Goal: Information Seeking & Learning: Learn about a topic

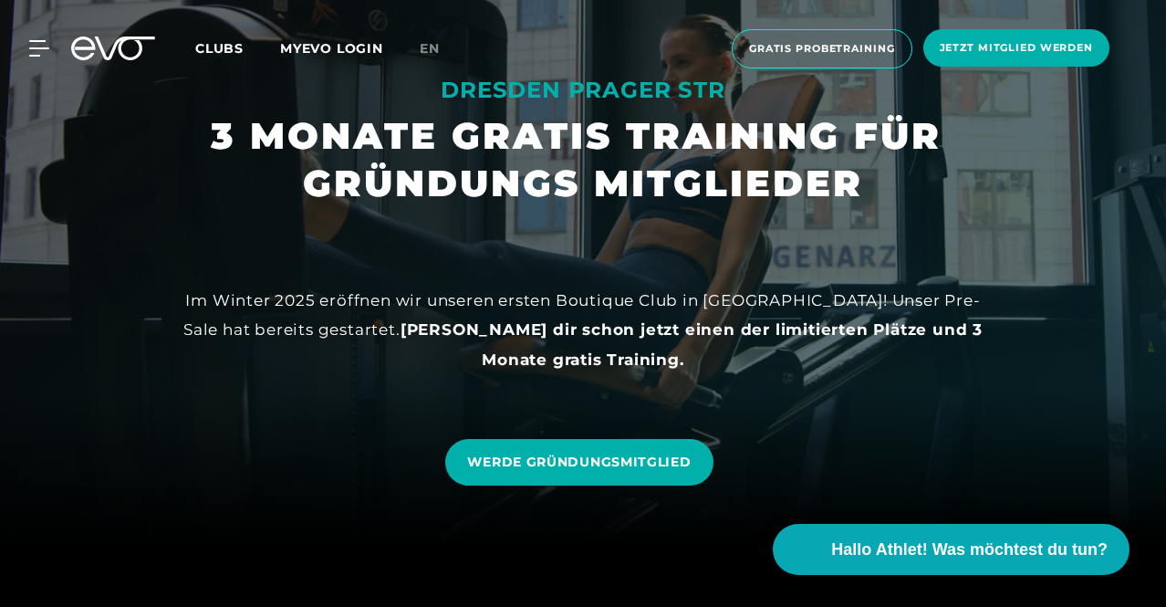
scroll to position [91, 0]
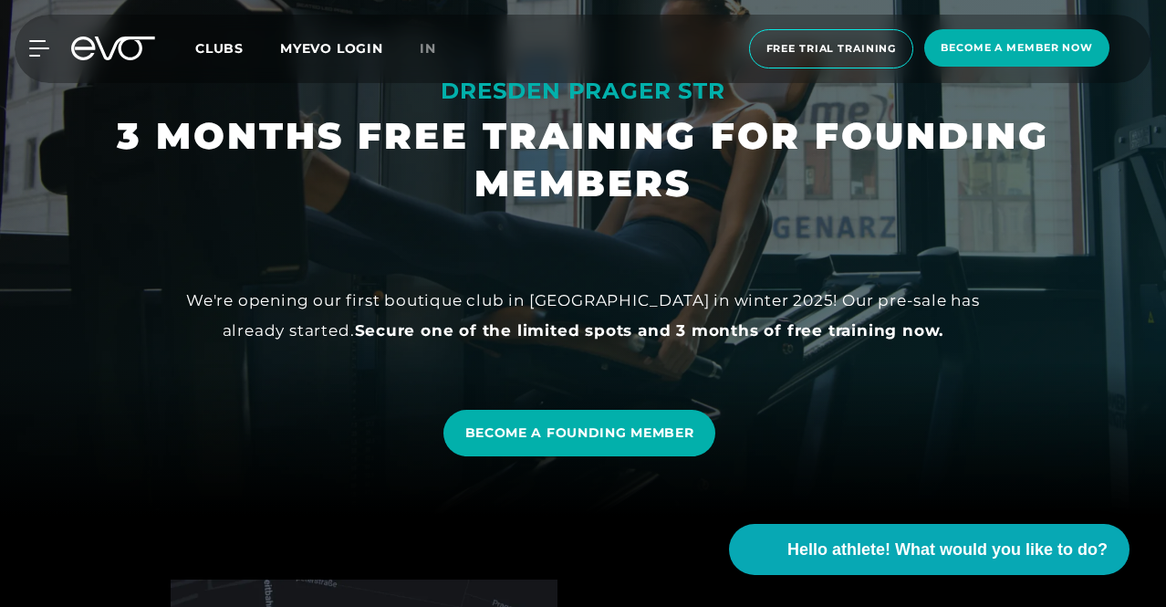
click at [746, 214] on div at bounding box center [583, 212] width 1166 height 607
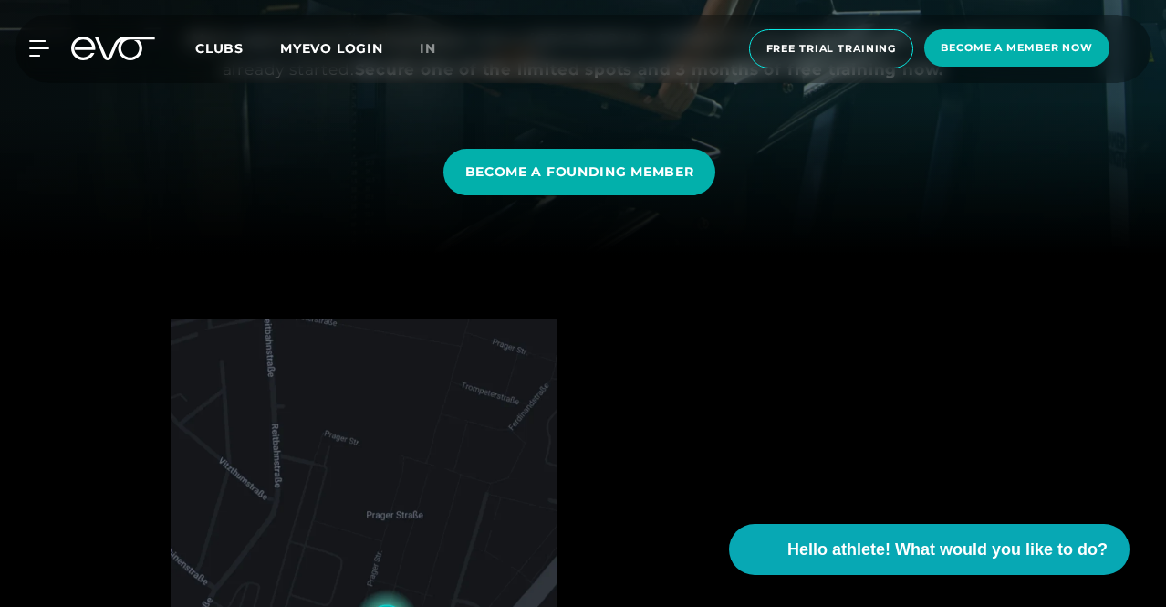
scroll to position [365, 0]
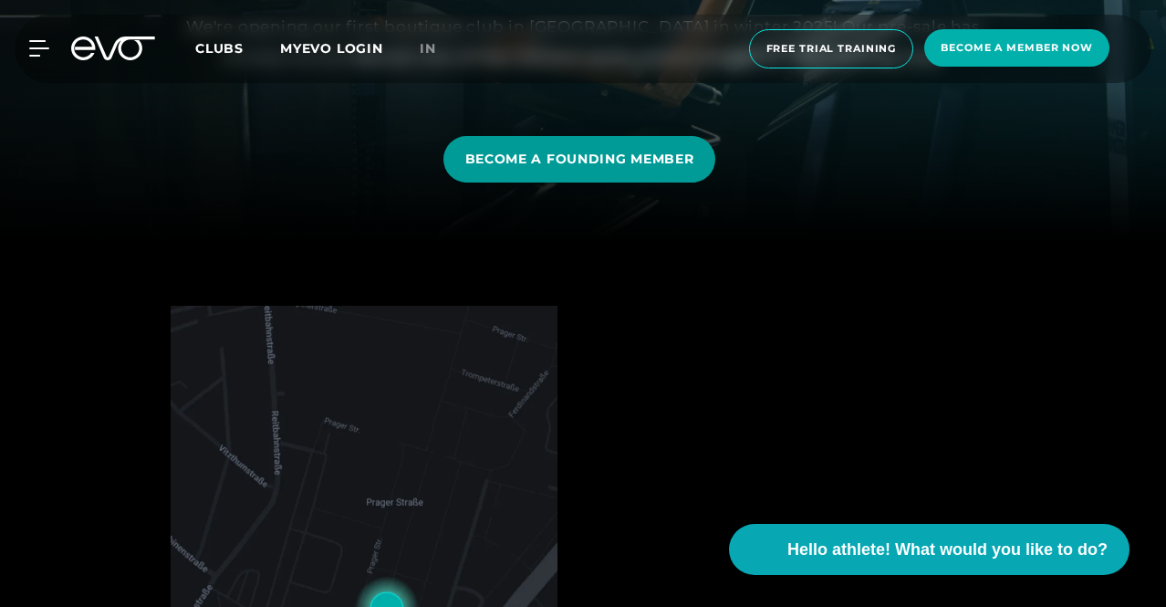
click at [698, 175] on link "BECOME A FOUNDING MEMBER" at bounding box center [579, 159] width 273 height 47
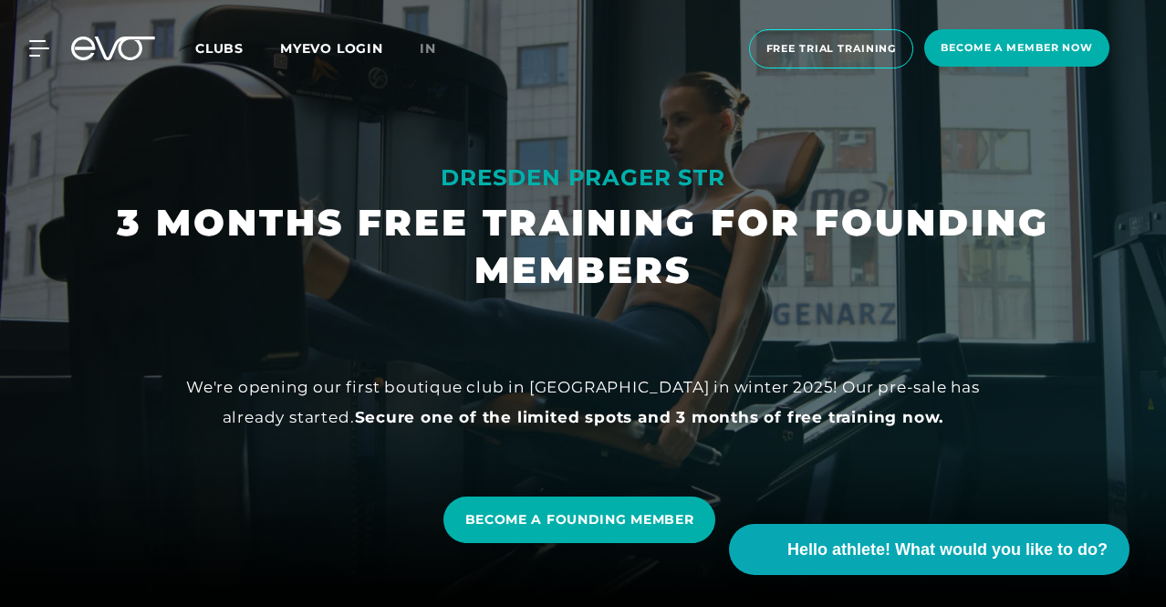
scroll to position [0, 0]
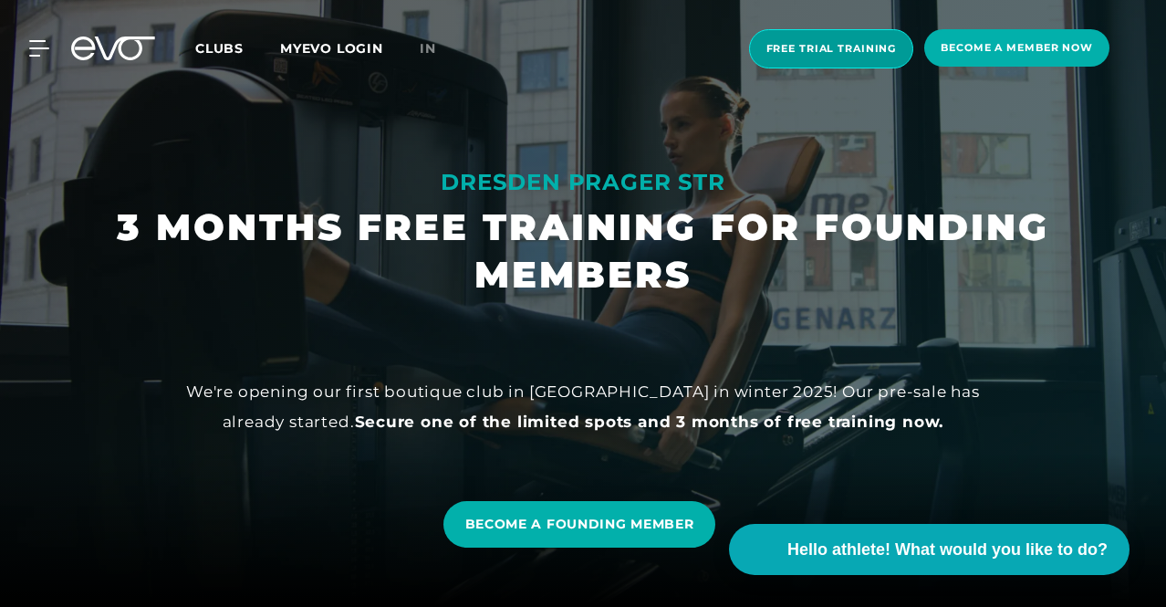
click at [819, 52] on font "Free trial training" at bounding box center [832, 48] width 130 height 13
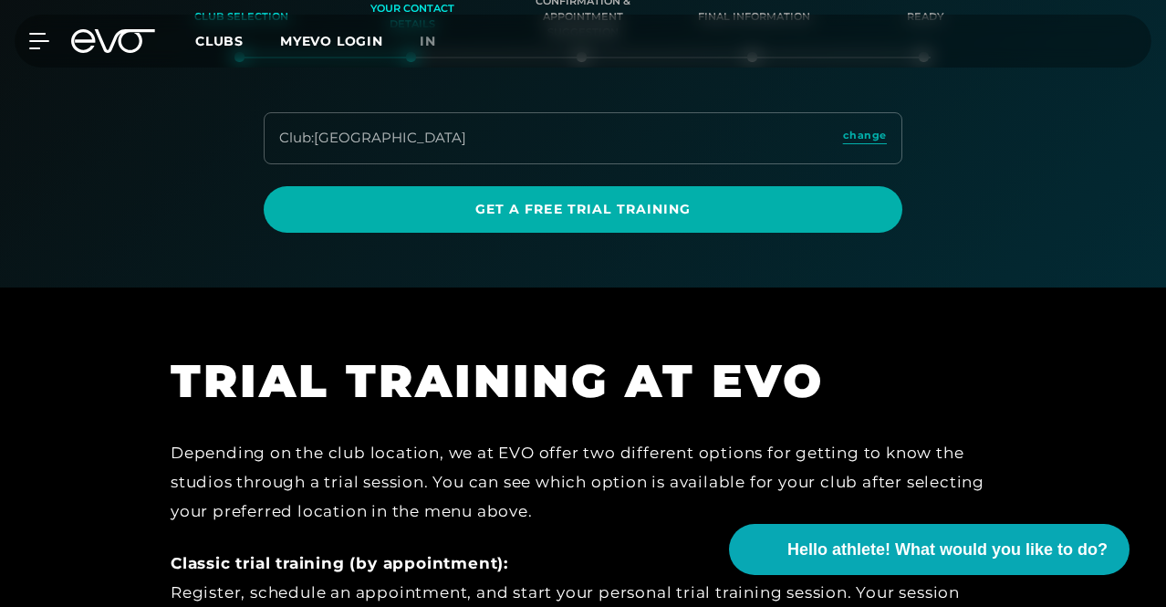
scroll to position [292, 0]
click at [321, 146] on font "[GEOGRAPHIC_DATA]" at bounding box center [390, 137] width 152 height 17
click at [314, 146] on font ":" at bounding box center [312, 137] width 3 height 17
click at [849, 141] on font "change" at bounding box center [865, 135] width 44 height 13
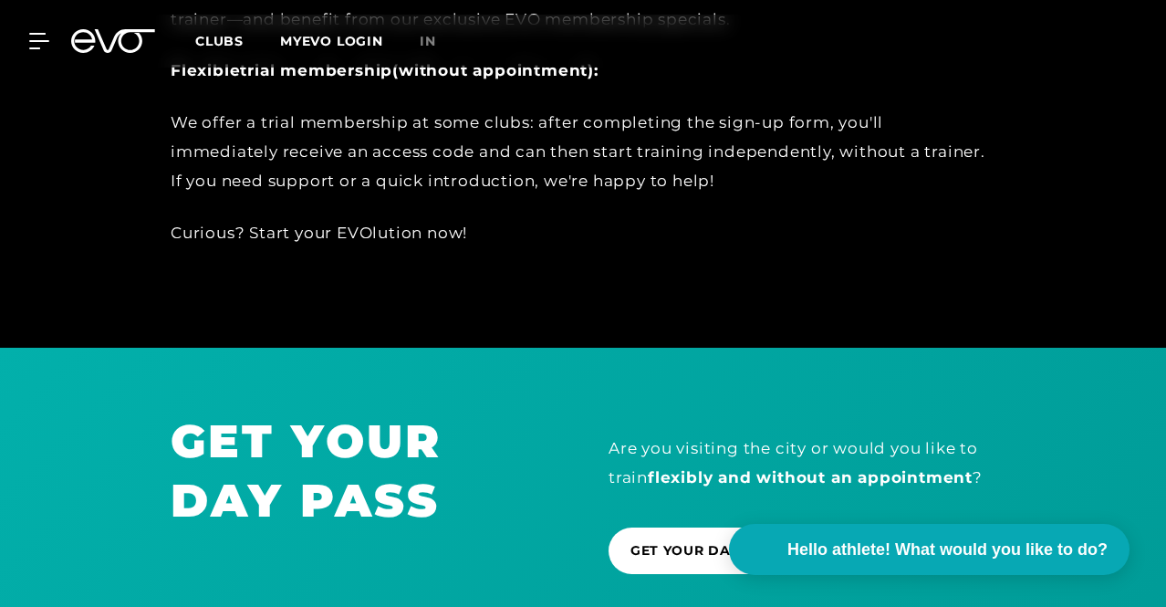
scroll to position [1205, 0]
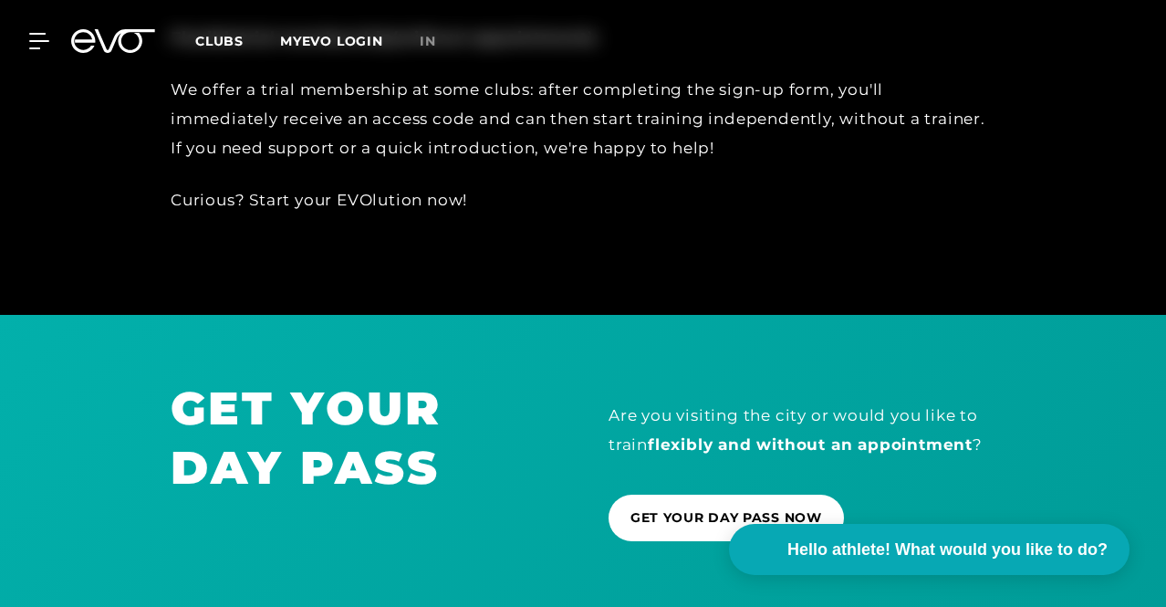
click at [244, 48] on span "Clubs" at bounding box center [219, 41] width 48 height 16
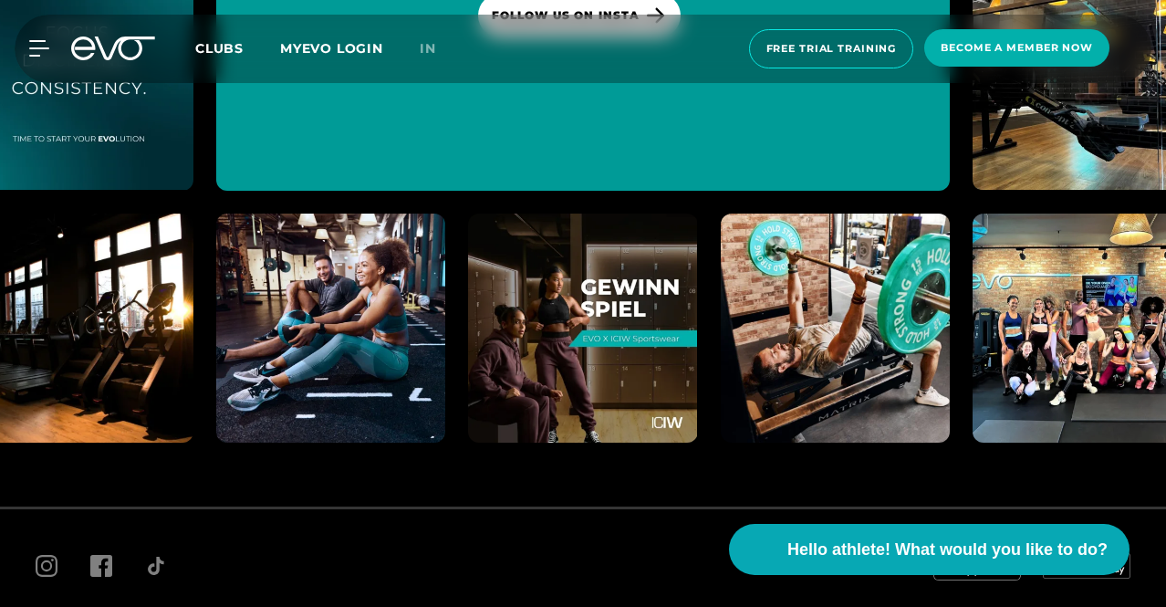
scroll to position [8010, 0]
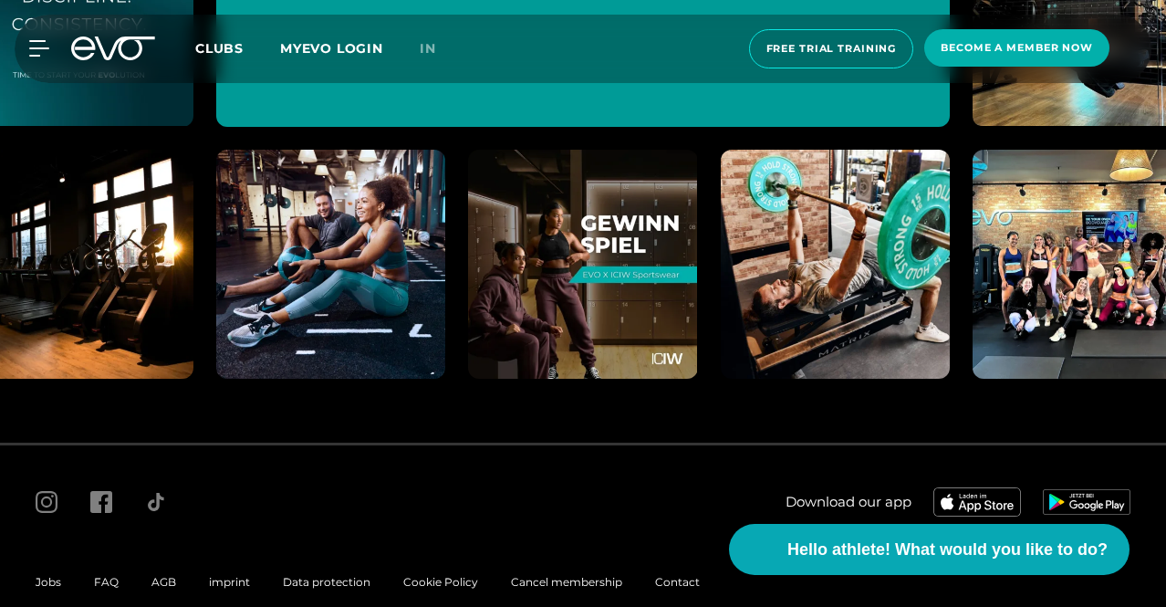
click at [53, 54] on div "MyEVO Login About EVO Memberships Trial training DAY PASS [GEOGRAPHIC_DATA] [GE…" at bounding box center [28, 48] width 64 height 16
click at [45, 56] on icon at bounding box center [42, 48] width 26 height 16
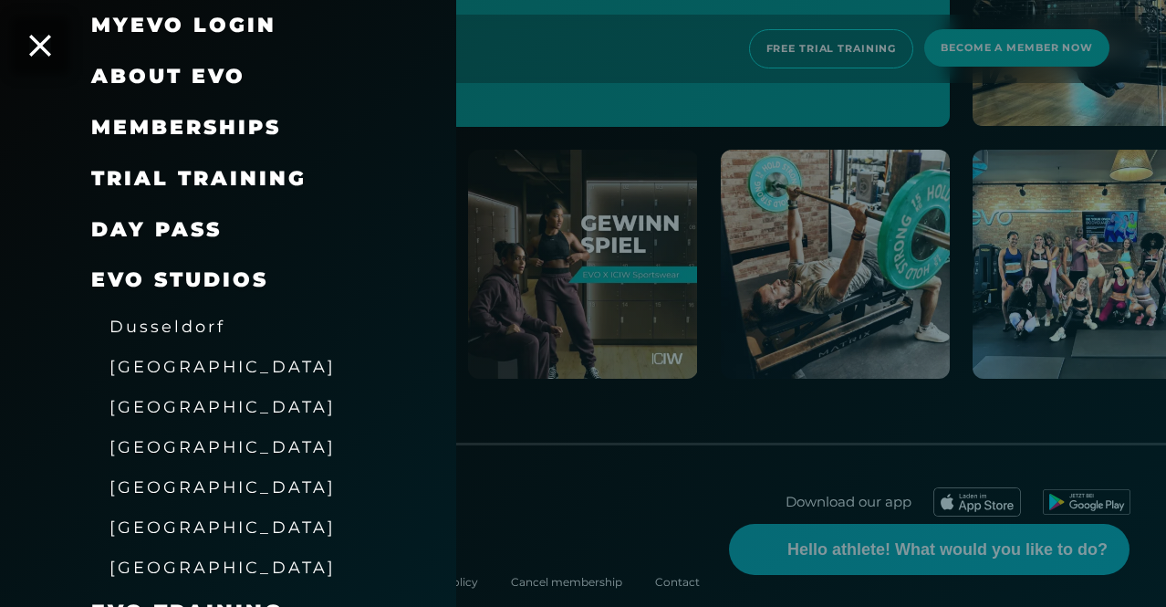
scroll to position [0, 0]
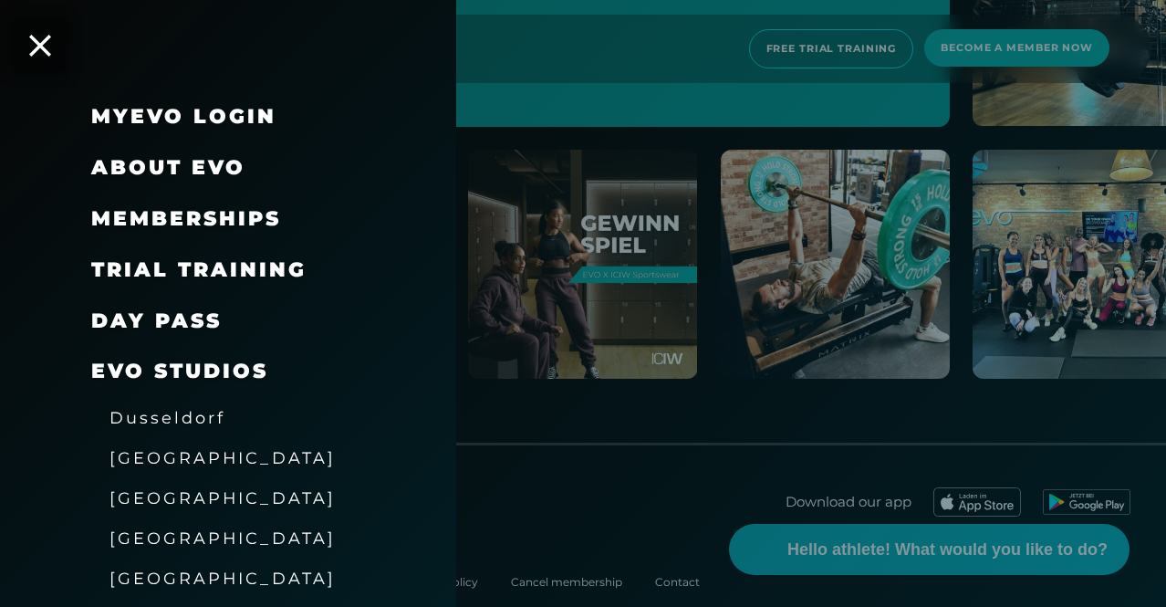
click at [223, 210] on font "Memberships" at bounding box center [186, 218] width 190 height 25
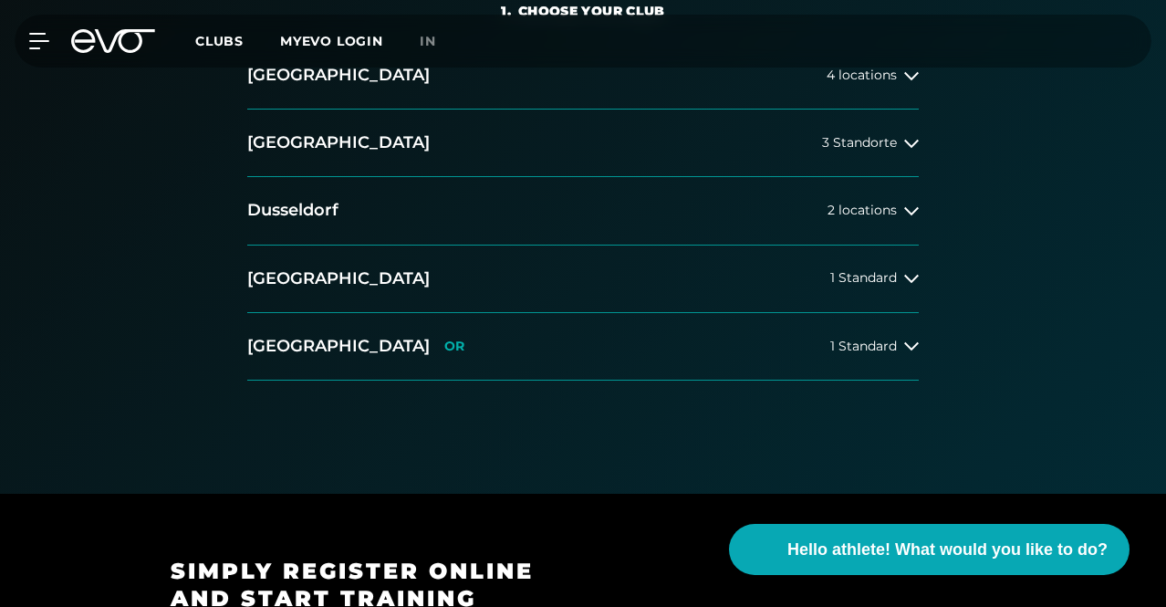
scroll to position [456, 0]
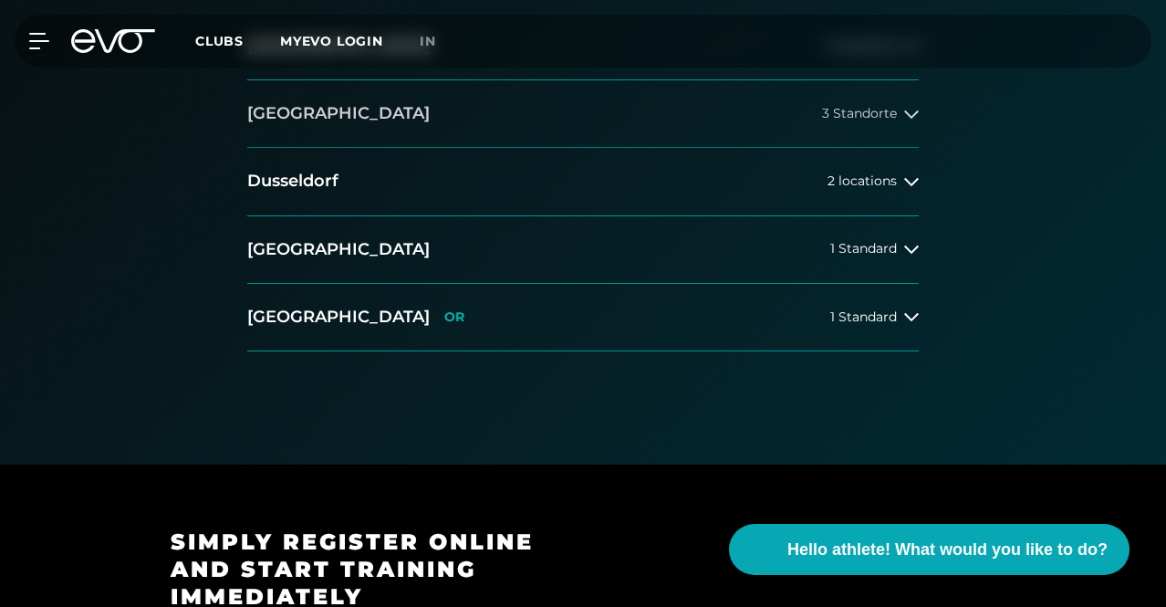
click at [588, 148] on button "[GEOGRAPHIC_DATA] 3 Standorte" at bounding box center [583, 114] width 672 height 68
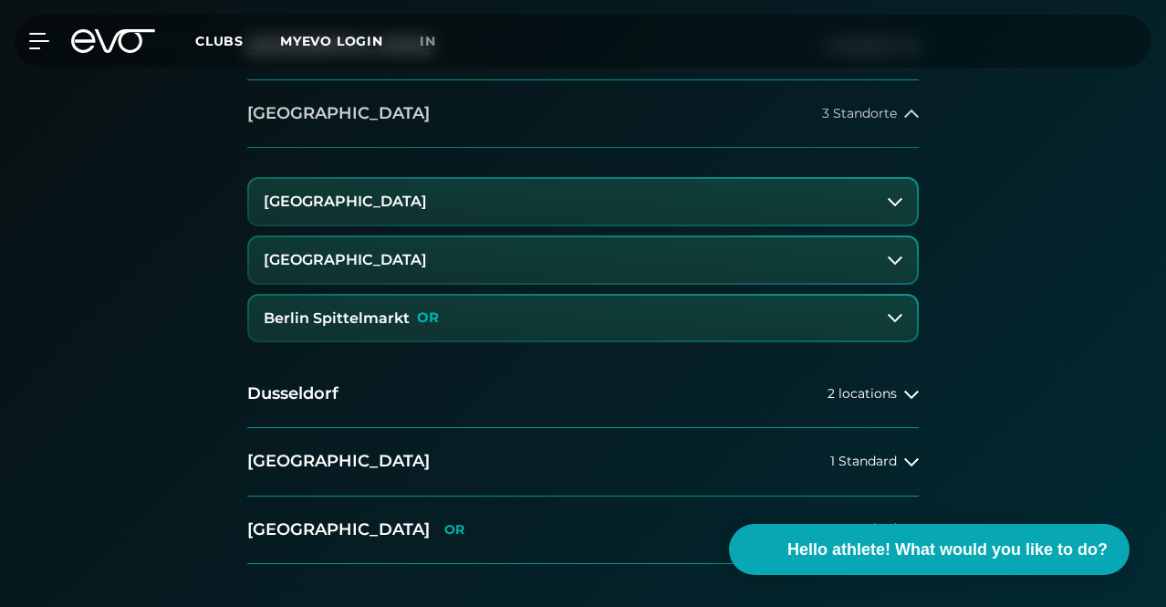
click at [588, 148] on button "[GEOGRAPHIC_DATA] 3 Standorte" at bounding box center [583, 114] width 672 height 68
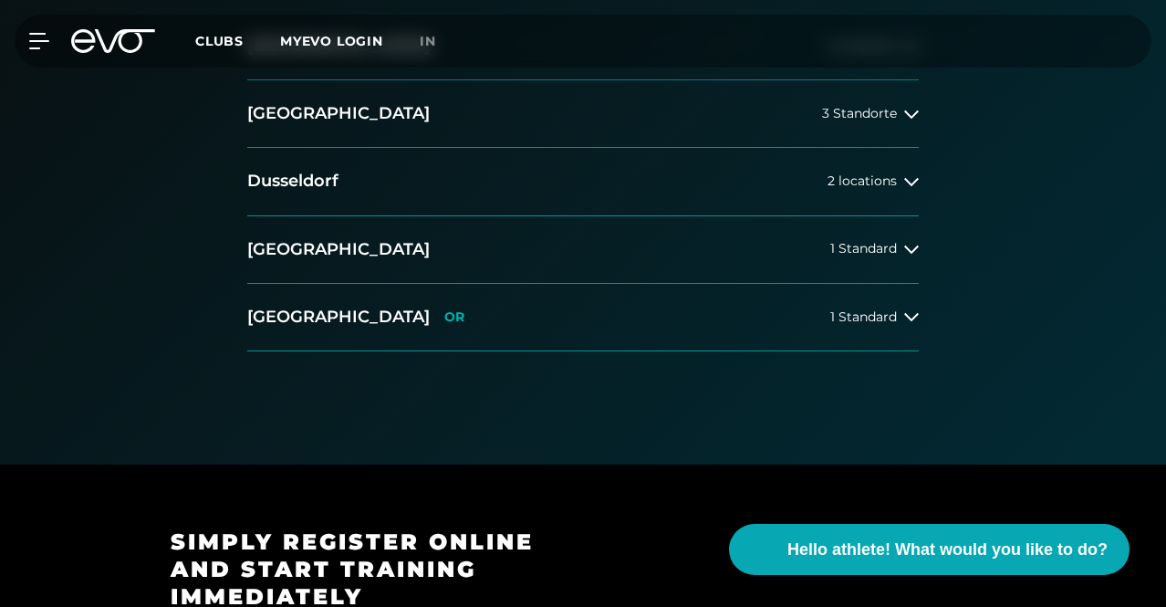
click at [669, 80] on button "[GEOGRAPHIC_DATA] 4 locations" at bounding box center [583, 47] width 672 height 68
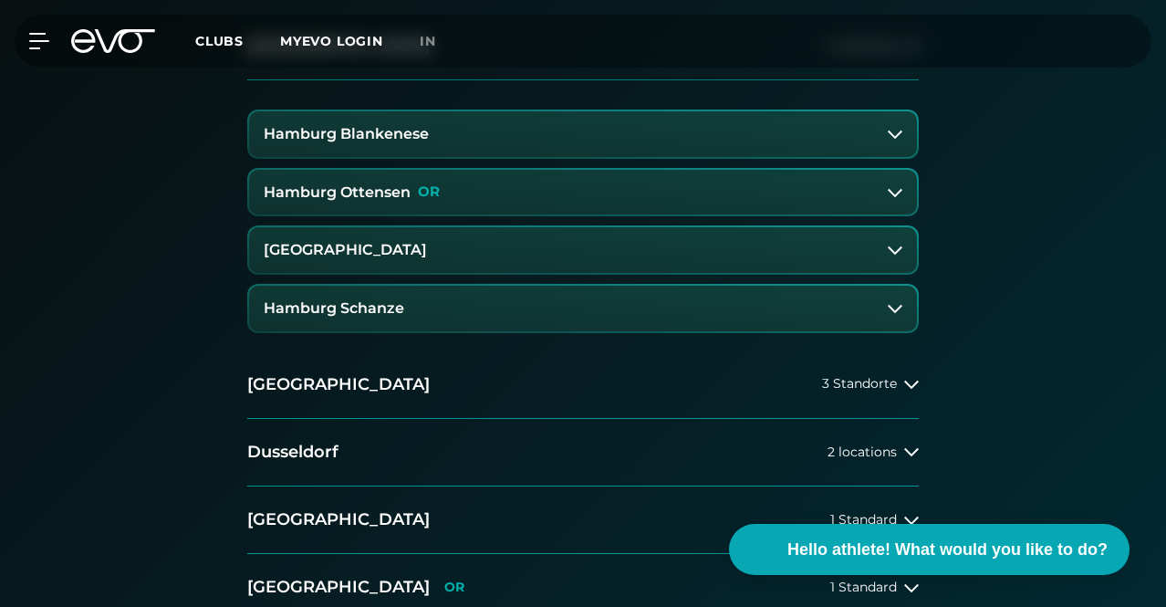
click at [669, 80] on button "[GEOGRAPHIC_DATA] 4 locations" at bounding box center [583, 47] width 672 height 68
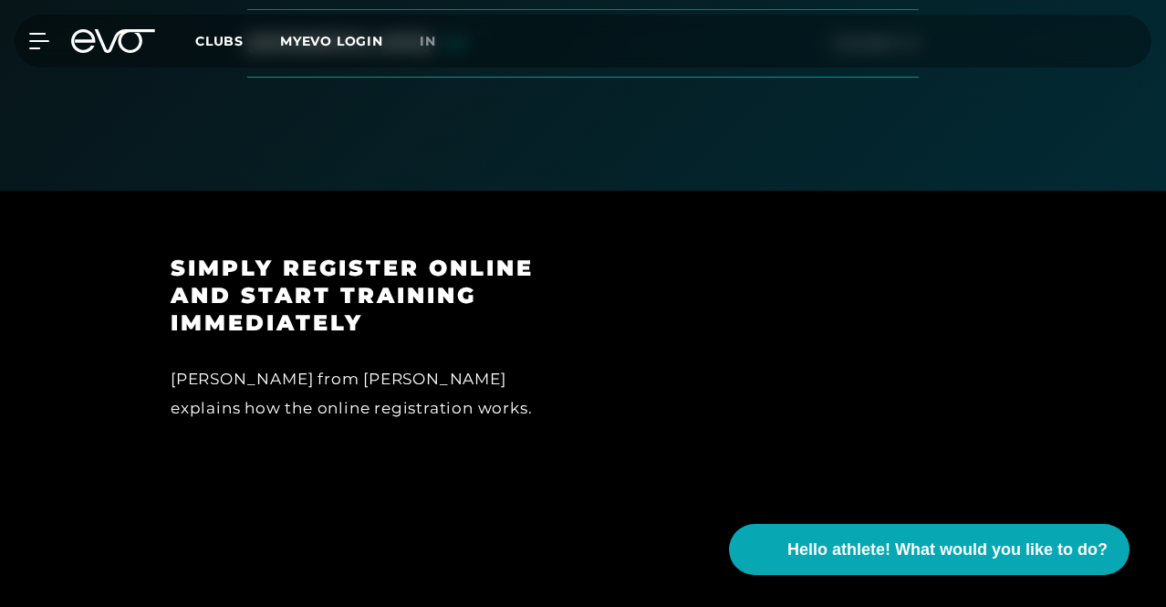
scroll to position [639, 0]
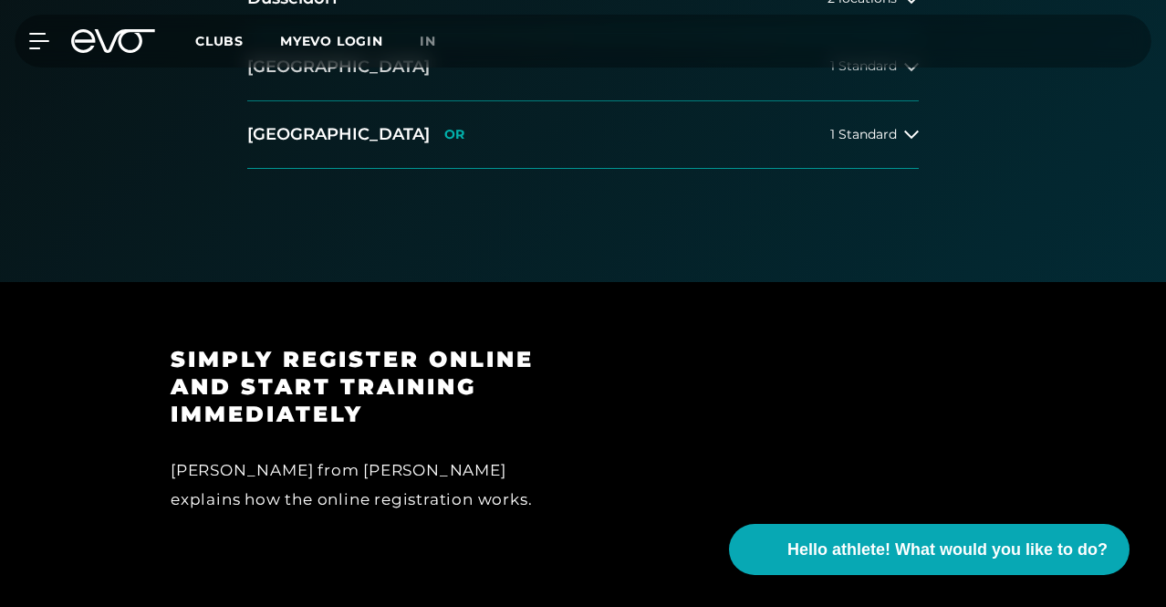
click at [628, 101] on button "Munich 1 Standard" at bounding box center [583, 68] width 672 height 68
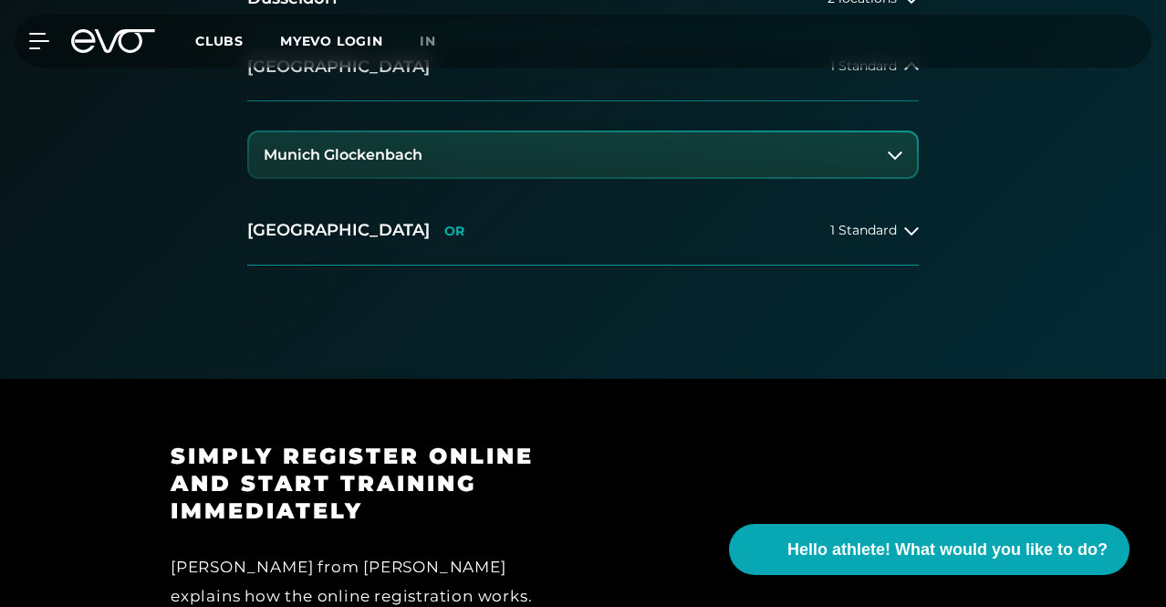
click at [628, 101] on button "Munich 1 Standard" at bounding box center [583, 68] width 672 height 68
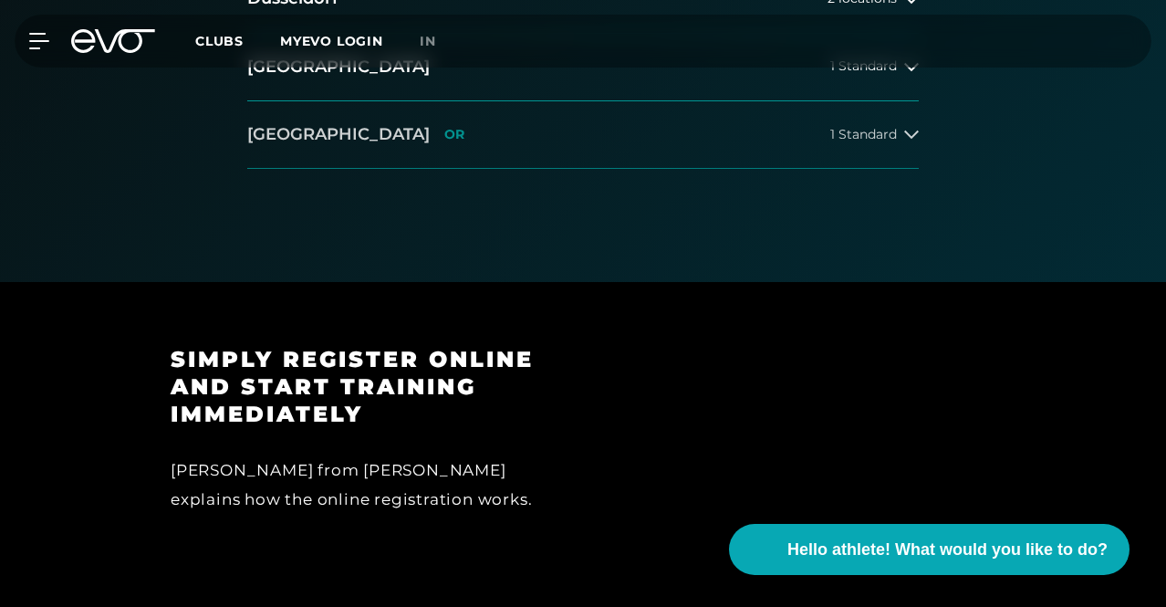
click at [578, 169] on button "[GEOGRAPHIC_DATA] OR 1 Standard" at bounding box center [583, 135] width 672 height 68
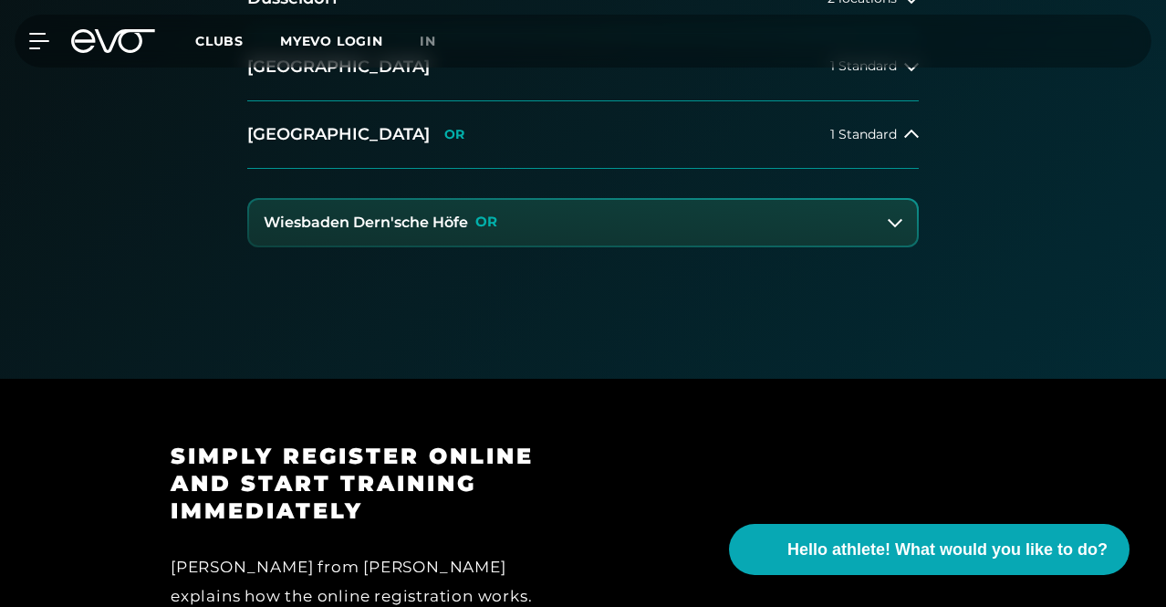
click at [534, 245] on button "Wiesbaden Dern'sche Höfe OR" at bounding box center [583, 223] width 668 height 46
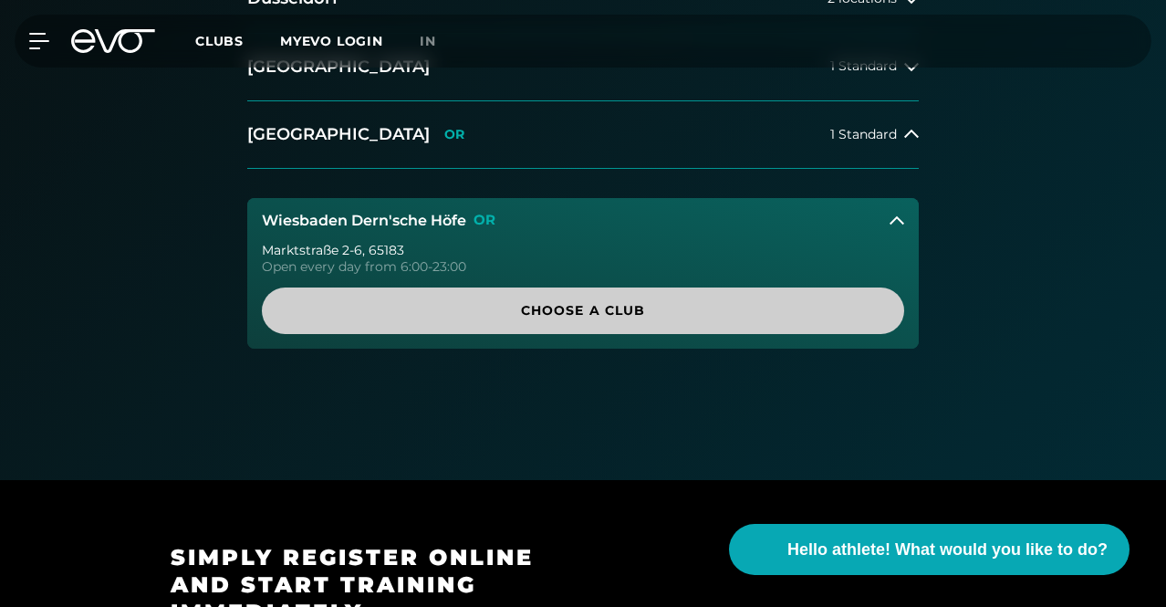
click at [482, 320] on span "Choose a club" at bounding box center [583, 310] width 599 height 19
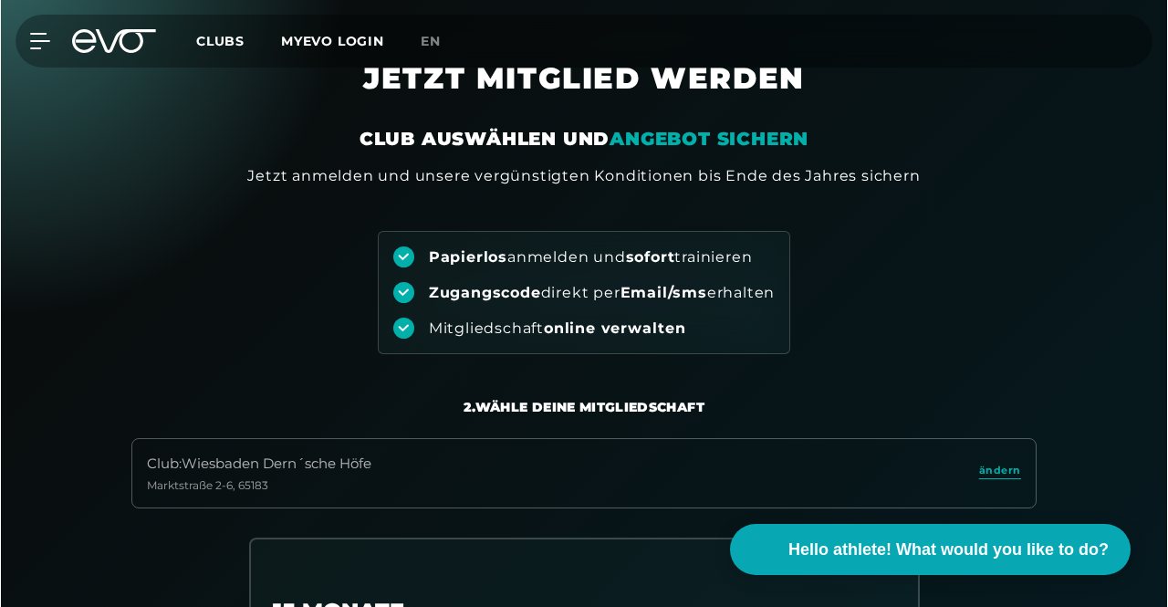
scroll to position [0, 0]
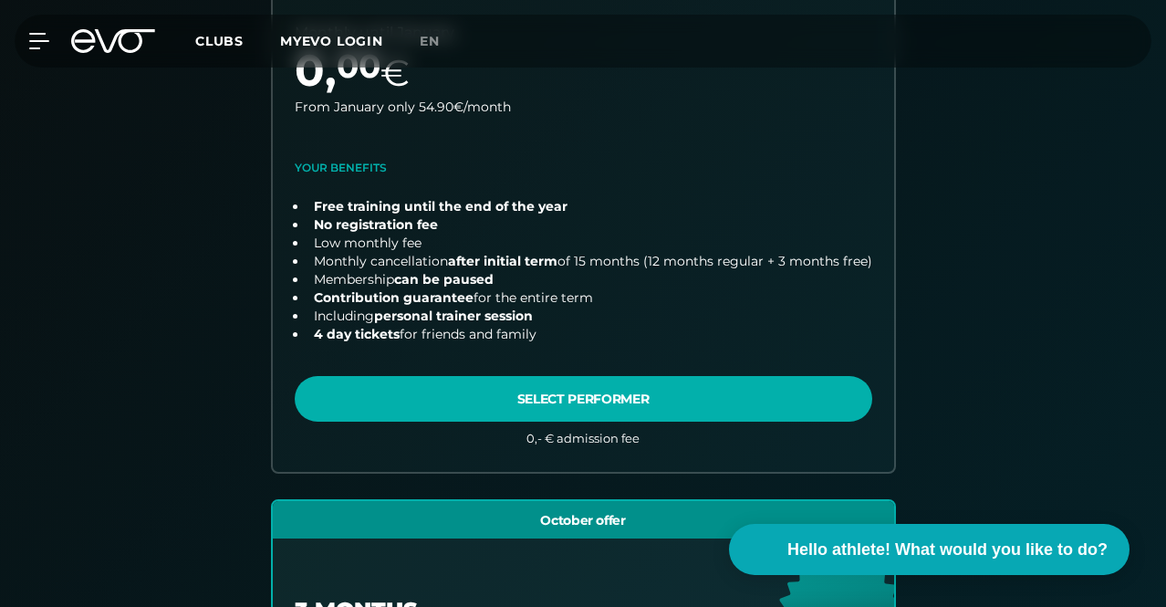
scroll to position [750, 0]
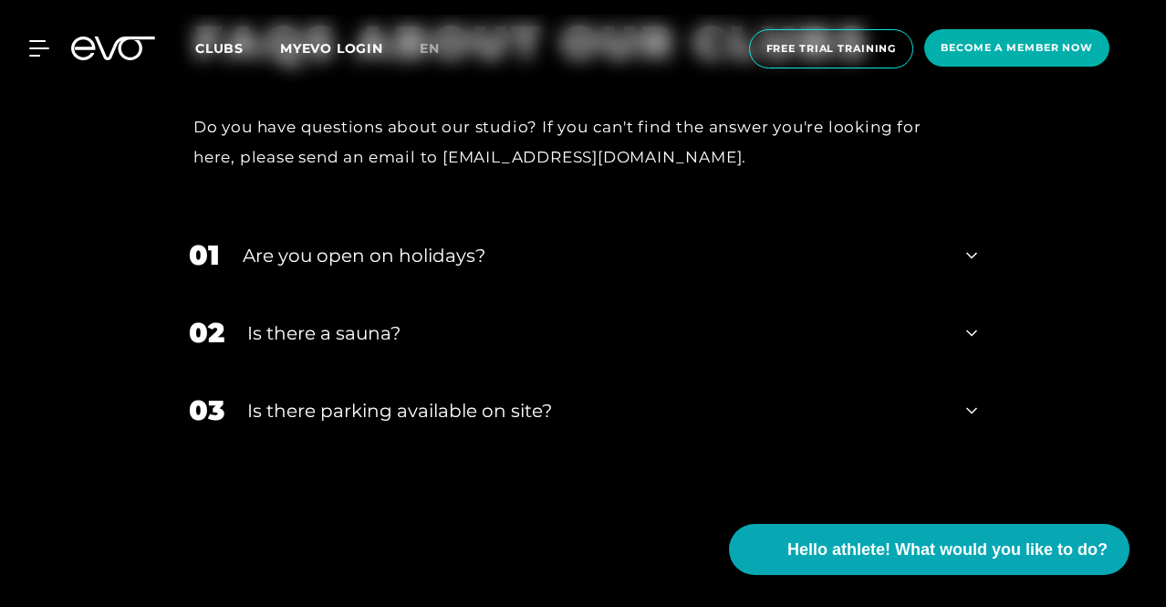
scroll to position [6753, 0]
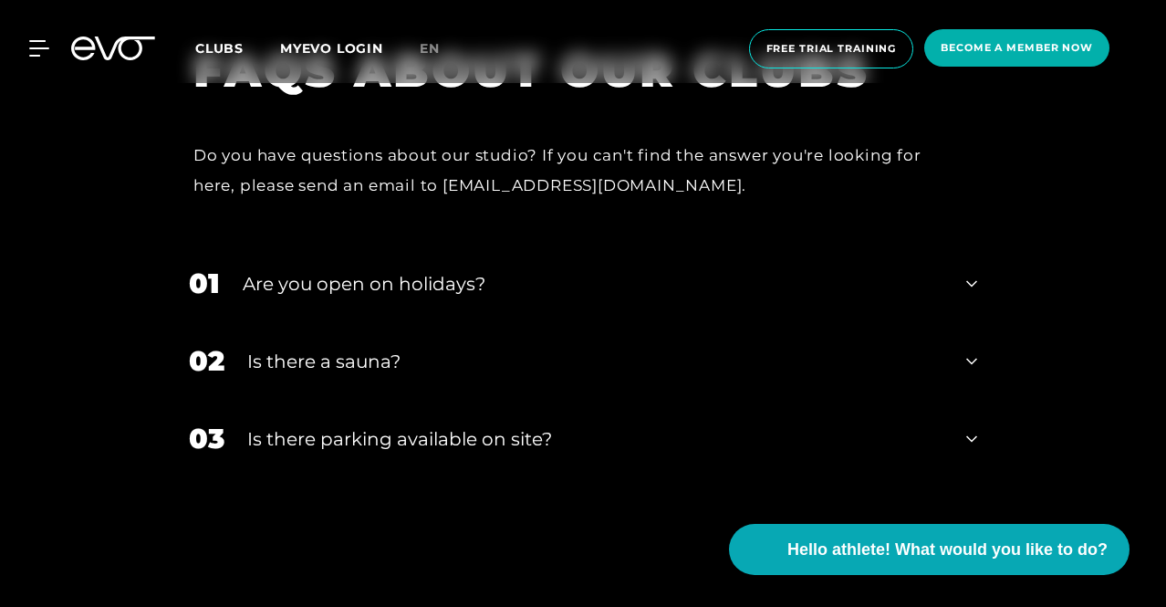
click at [445, 273] on font "Are you open on holidays?" at bounding box center [364, 284] width 243 height 22
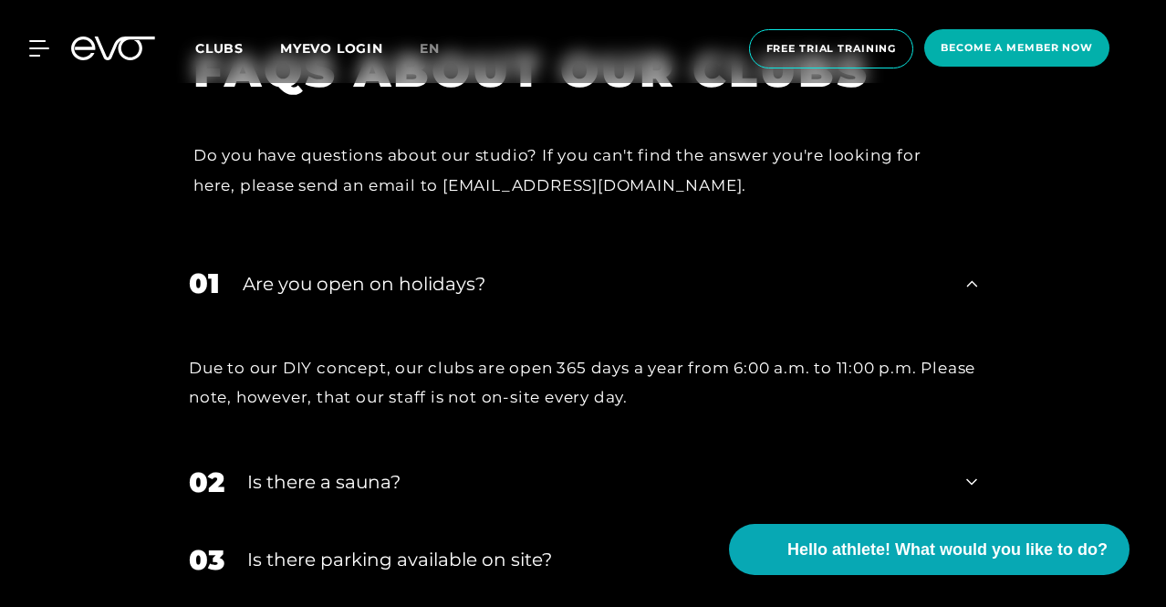
click at [337, 468] on div "Is there a sauna?" at bounding box center [595, 481] width 696 height 27
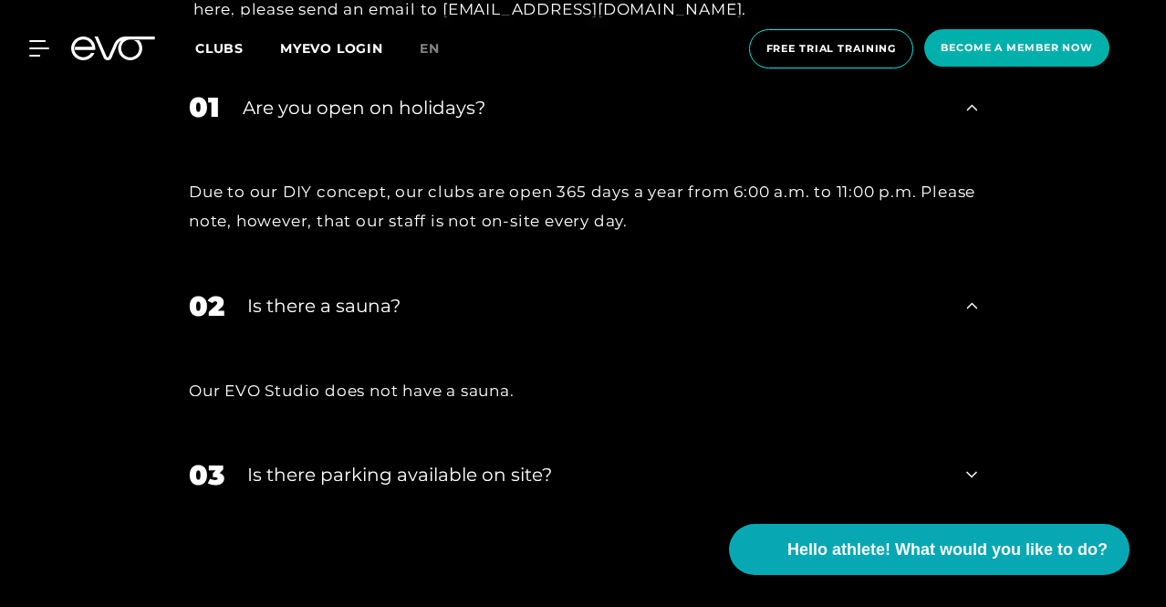
scroll to position [6935, 0]
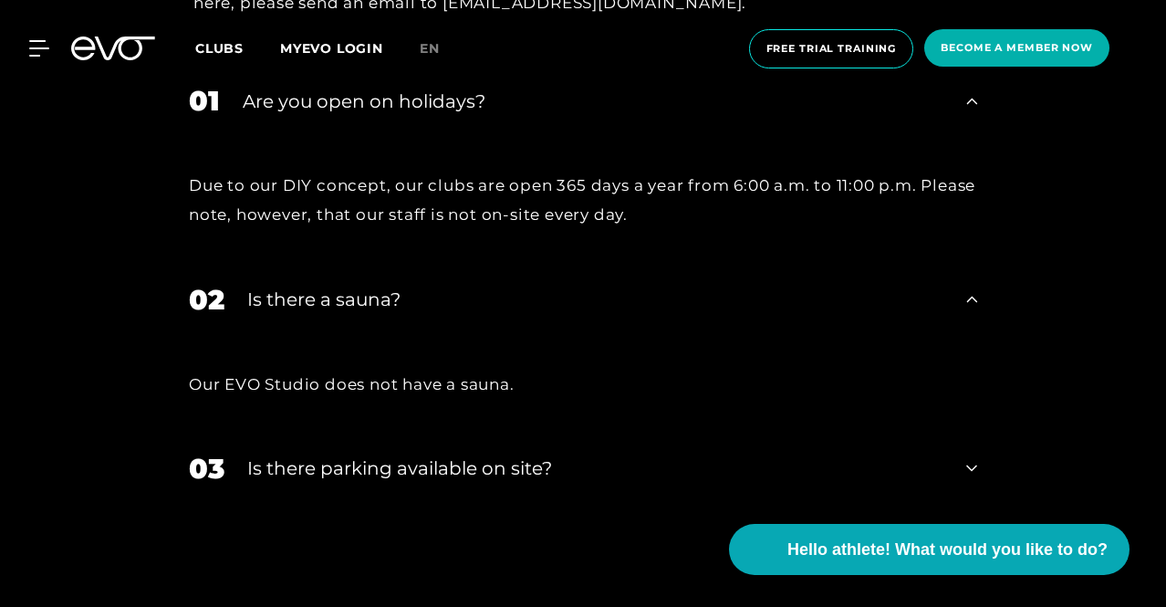
click at [429, 457] on font "Is there parking available on site?" at bounding box center [399, 468] width 305 height 22
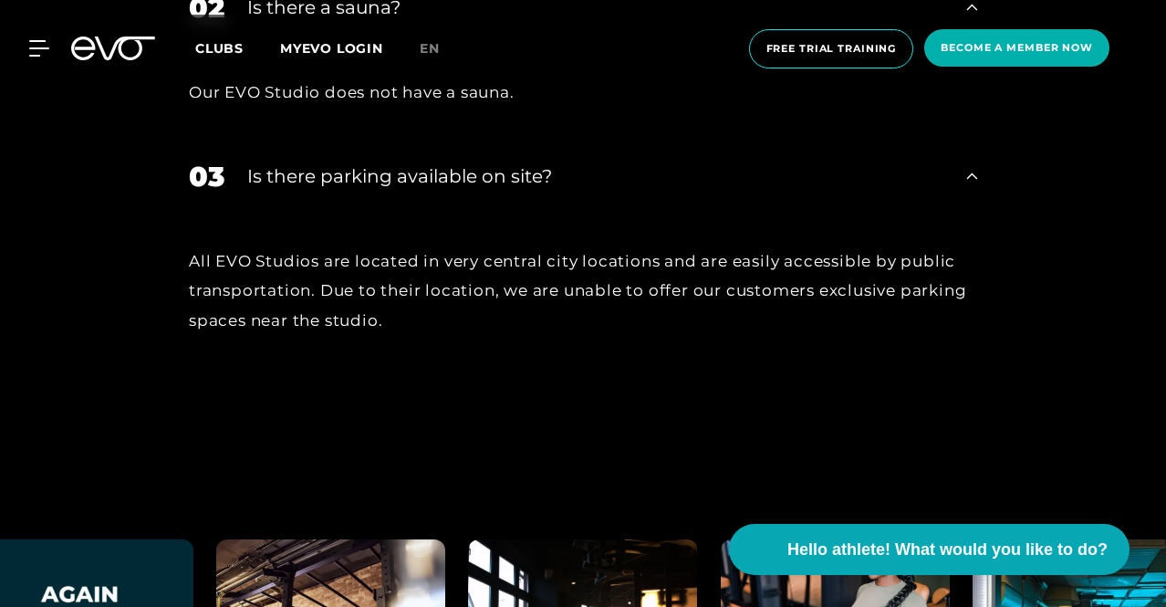
scroll to position [7483, 0]
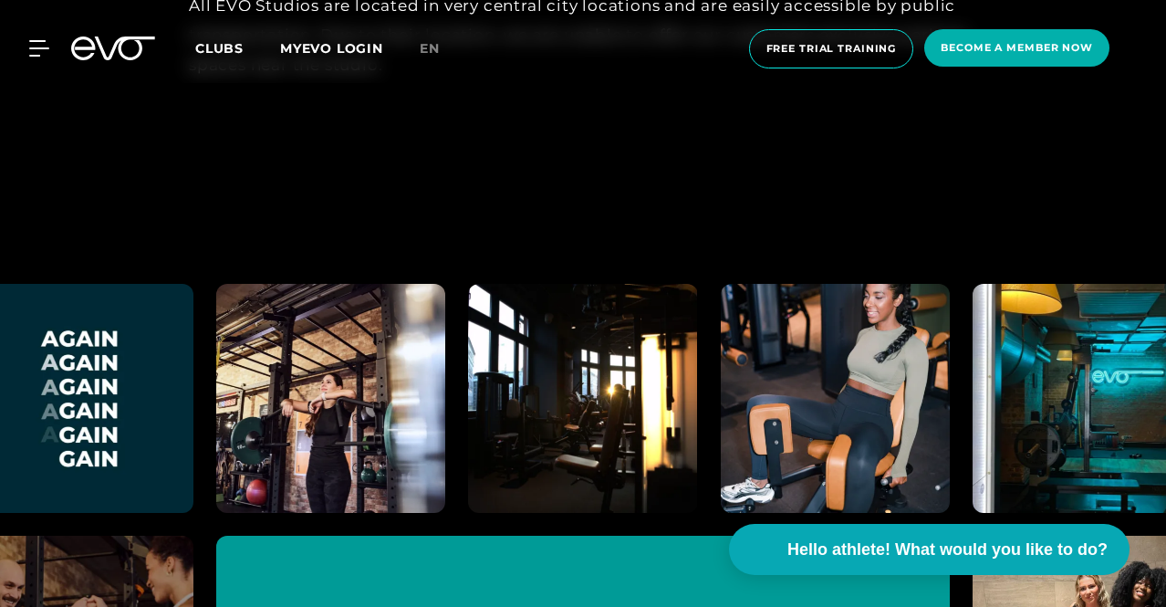
click at [53, 47] on div "MyEVO Login About EVO Memberships Trial training DAY PASS EVO Studios Dusseldor…" at bounding box center [28, 48] width 64 height 16
click at [47, 50] on icon at bounding box center [42, 48] width 26 height 16
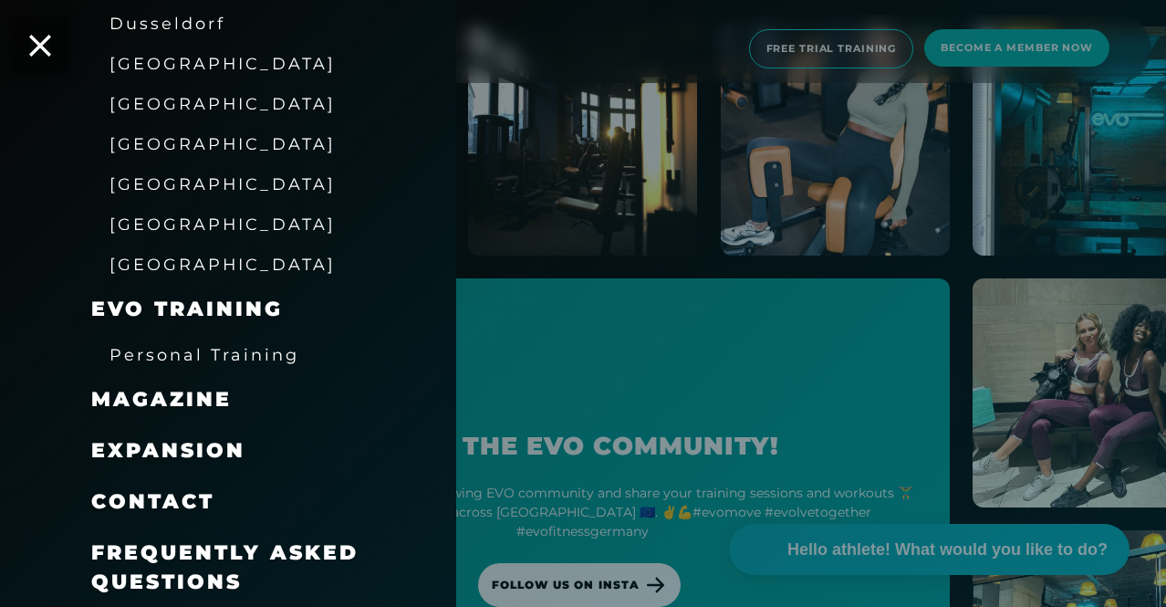
scroll to position [7757, 0]
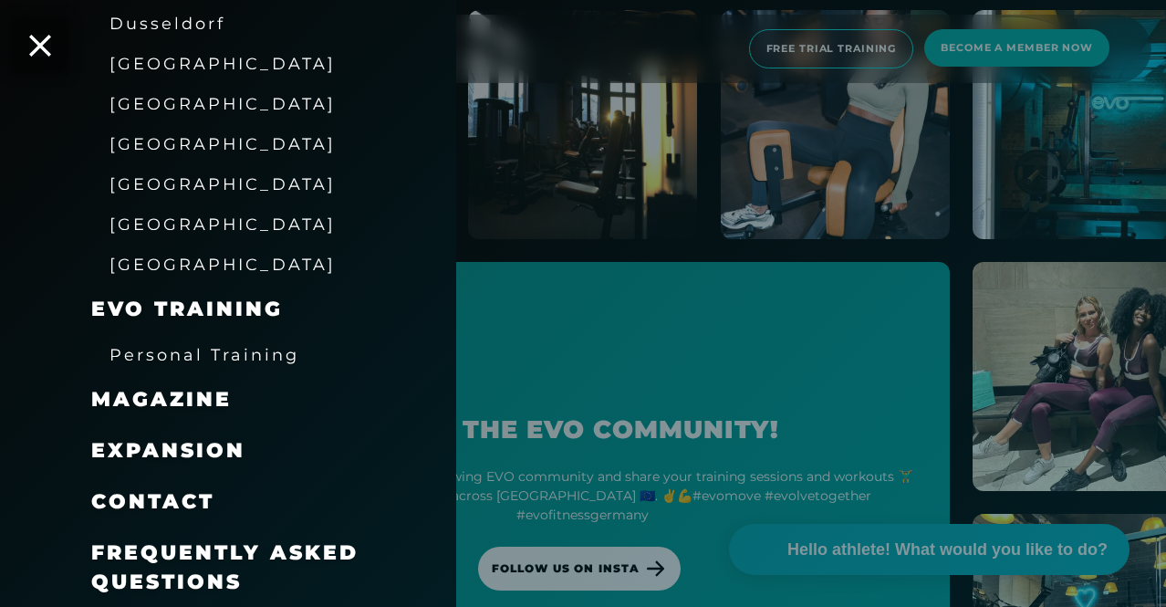
click at [136, 551] on font "Frequently Asked Questions" at bounding box center [224, 567] width 267 height 54
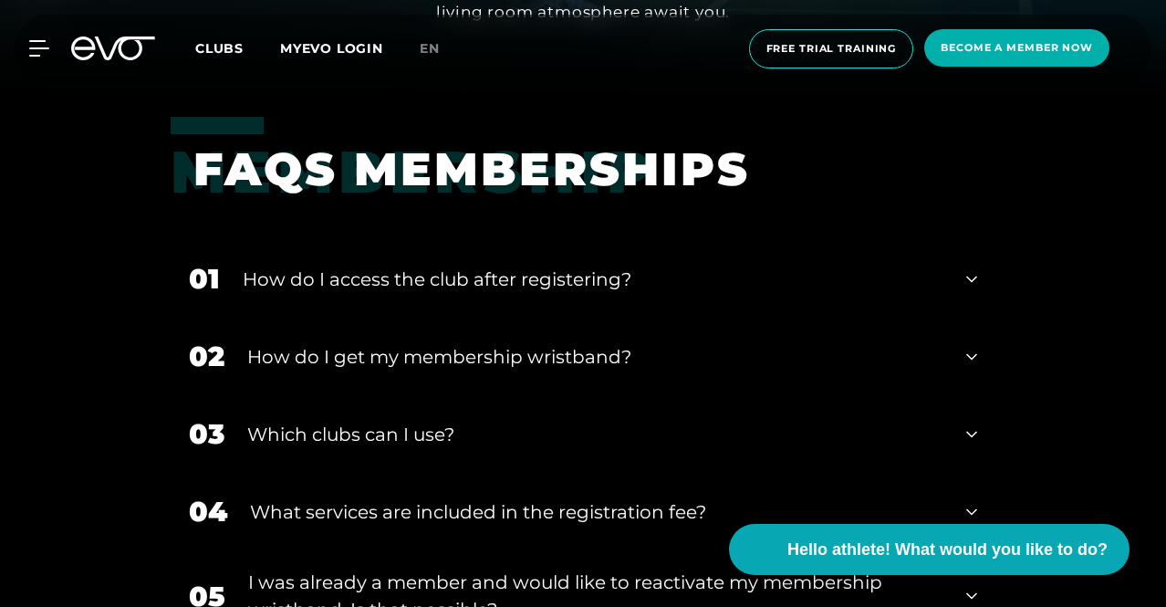
scroll to position [548, 0]
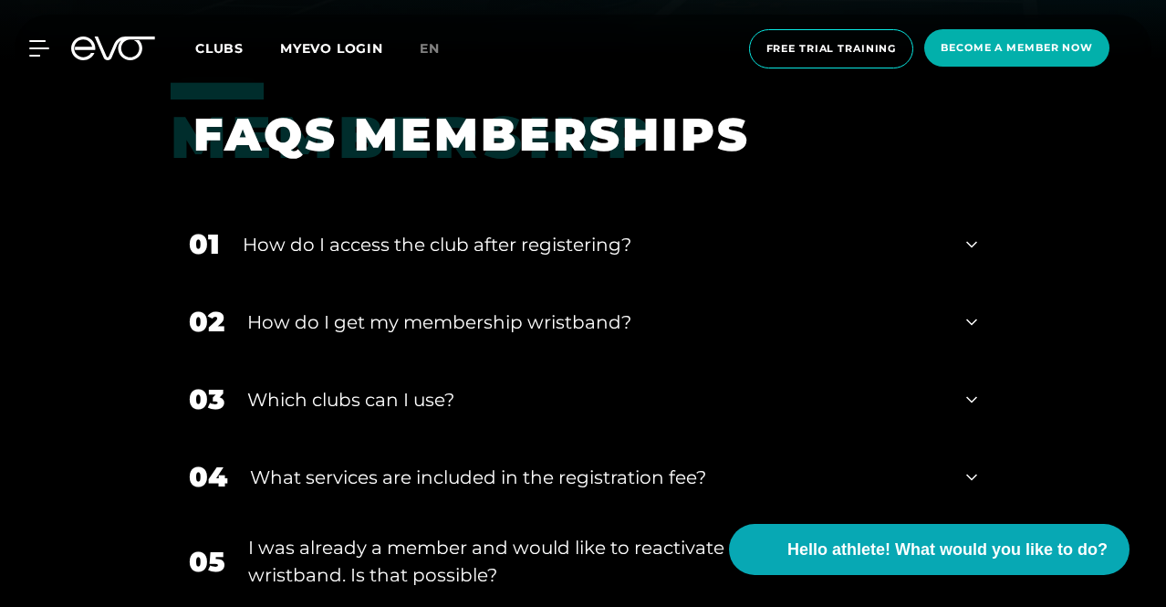
click at [622, 254] on font "How do I access the club after registering?" at bounding box center [437, 245] width 389 height 22
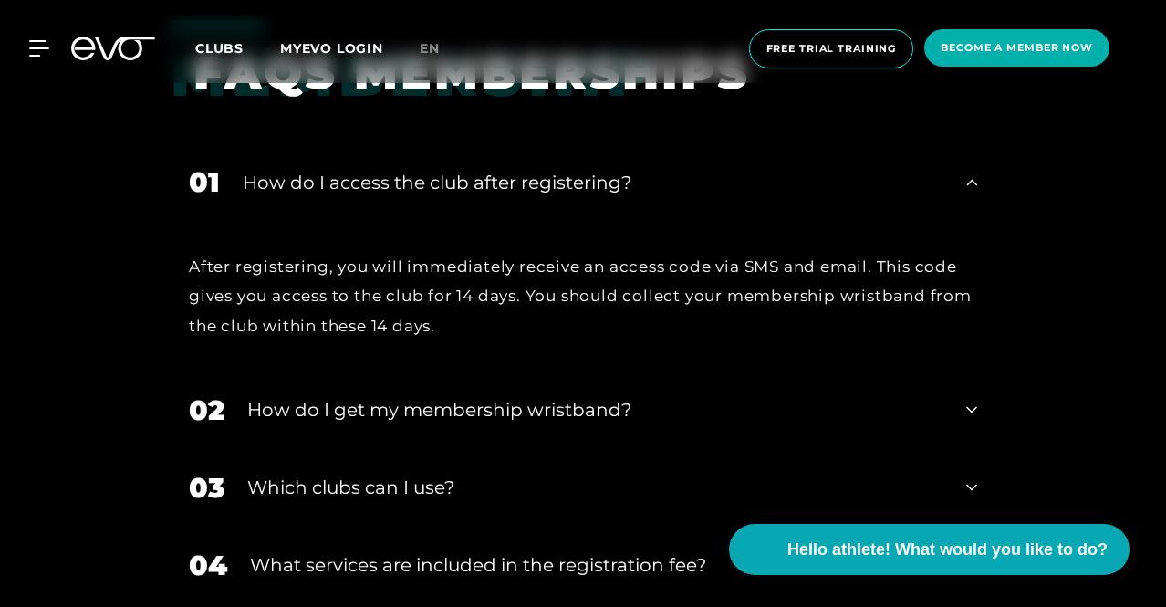
scroll to position [639, 0]
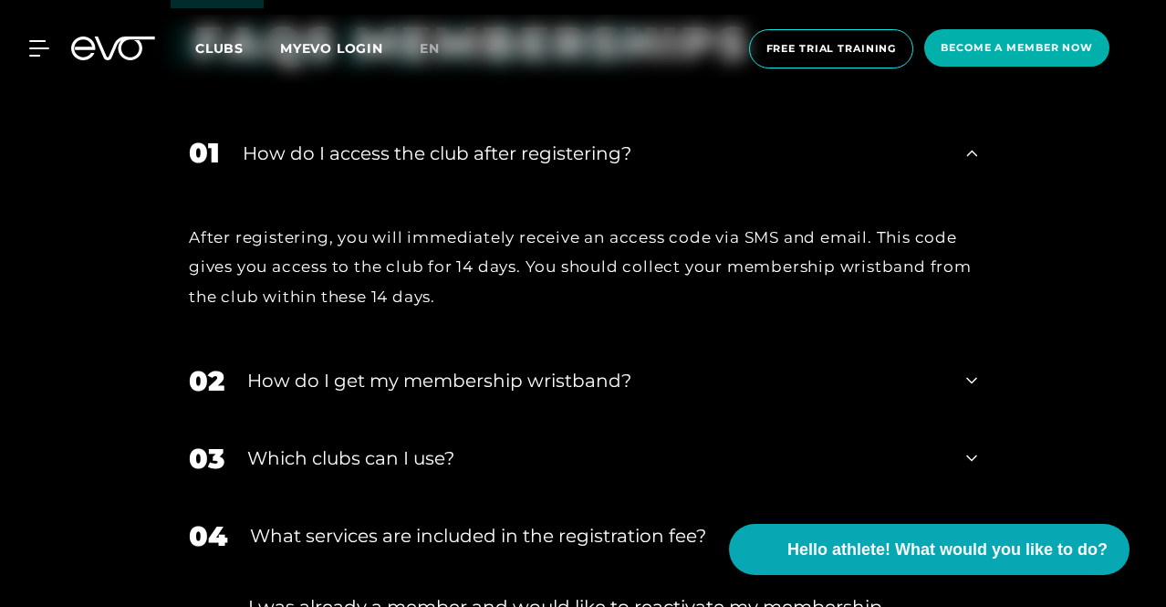
click at [575, 387] on font "How do I get my membership wristband?" at bounding box center [439, 381] width 384 height 22
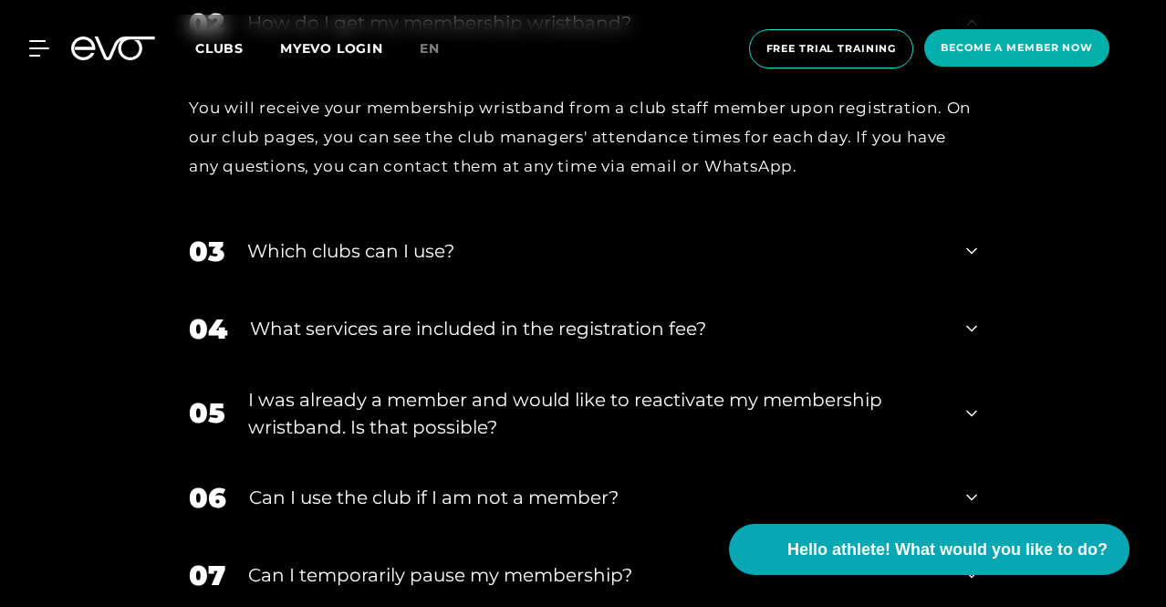
scroll to position [1004, 0]
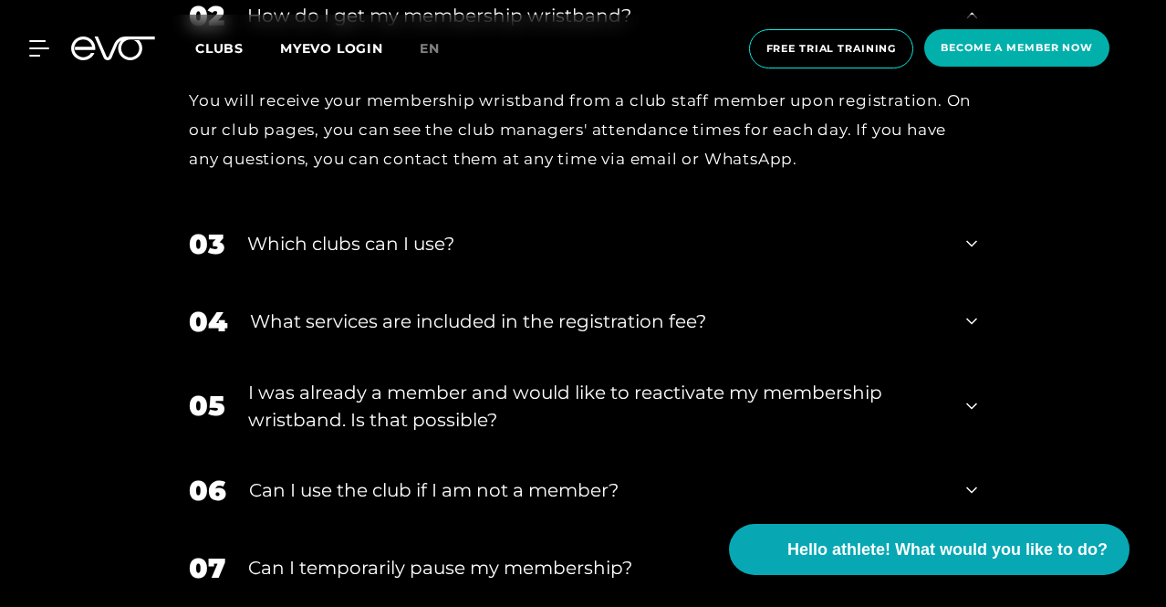
click at [497, 235] on div "Which clubs can I use?" at bounding box center [595, 243] width 696 height 27
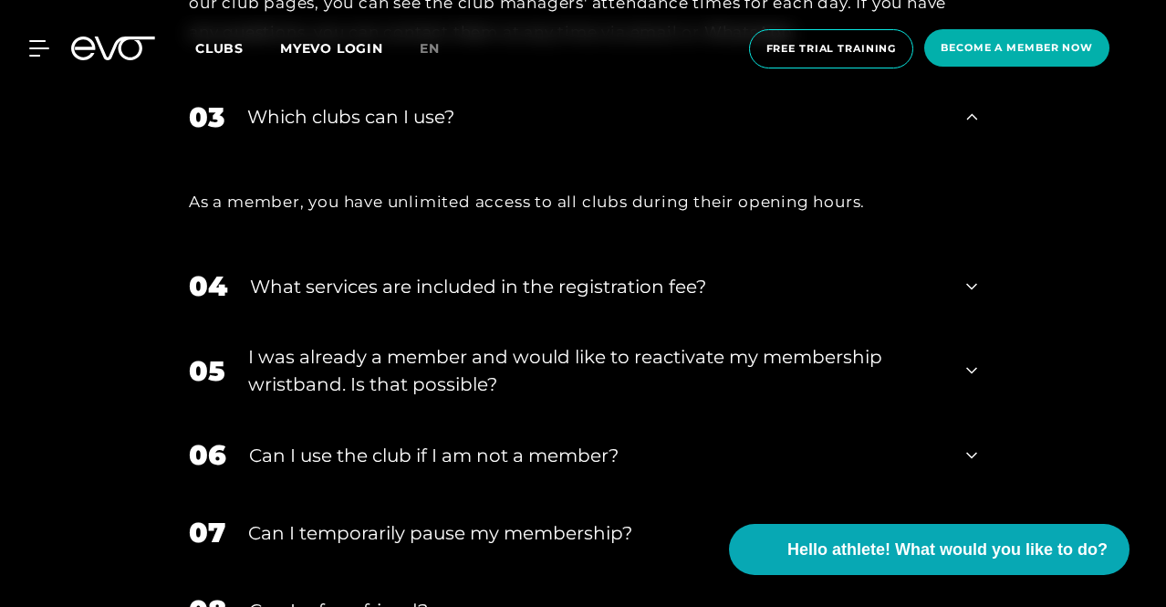
scroll to position [1186, 0]
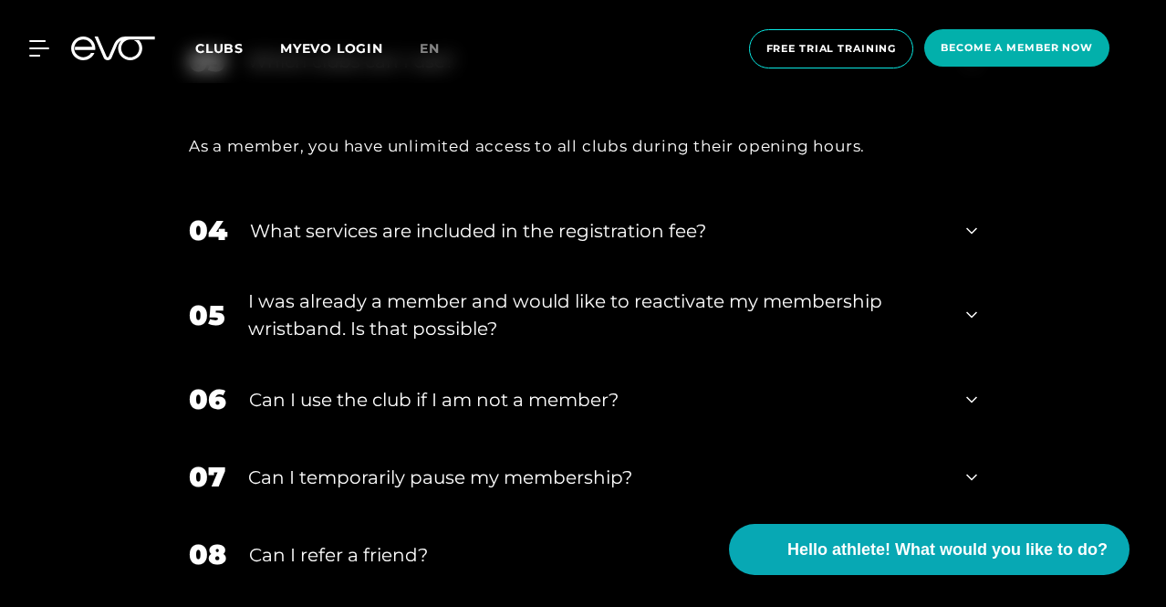
click at [510, 242] on font "What services are included in the registration fee?" at bounding box center [478, 231] width 456 height 22
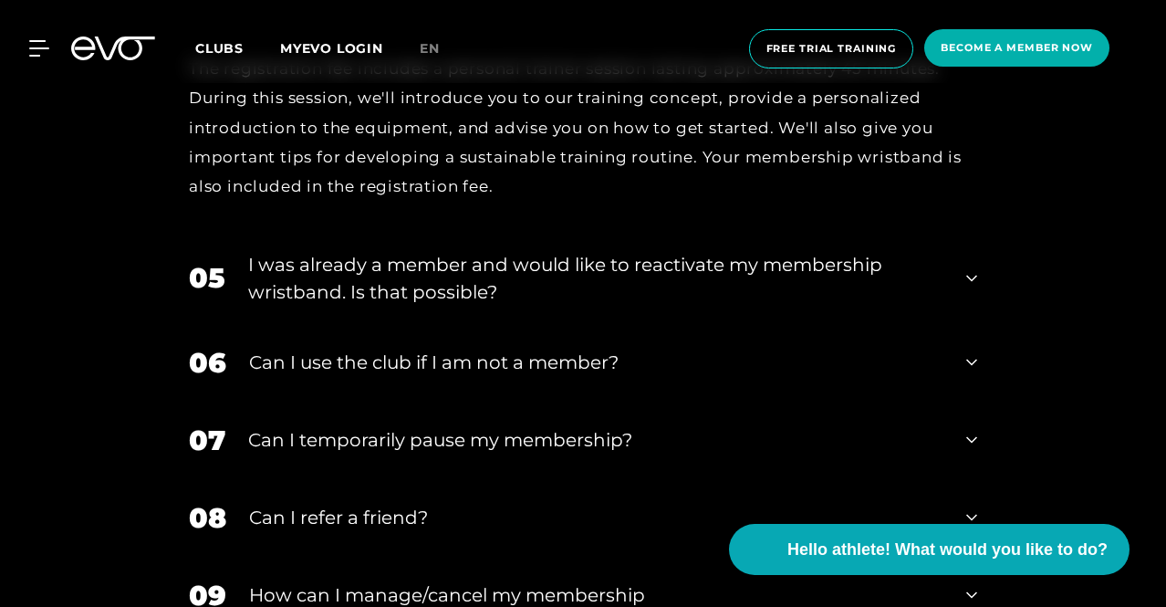
scroll to position [1460, 0]
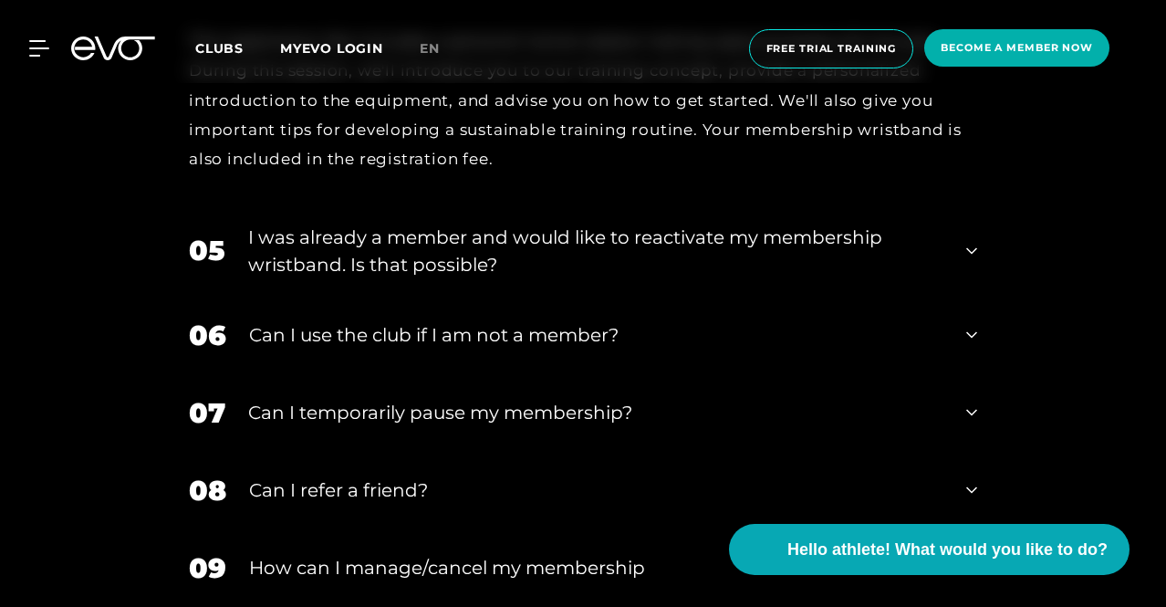
click at [420, 45] on div "Clubs MYEVO LOGIN" at bounding box center [307, 48] width 224 height 21
click at [440, 48] on font "en" at bounding box center [430, 48] width 20 height 16
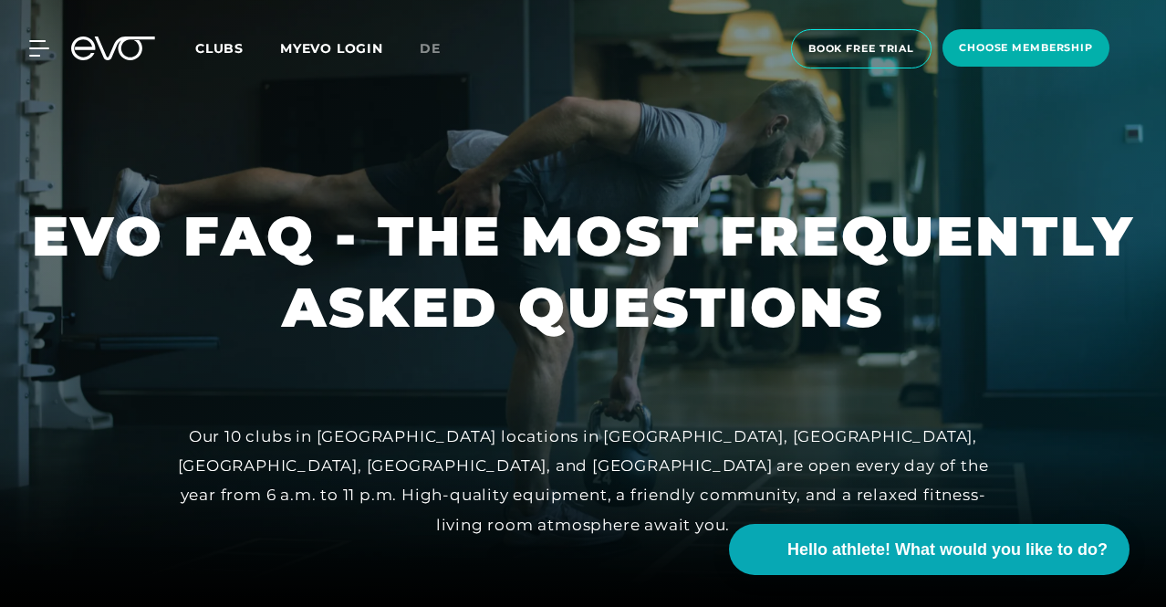
click at [132, 50] on icon at bounding box center [113, 49] width 84 height 24
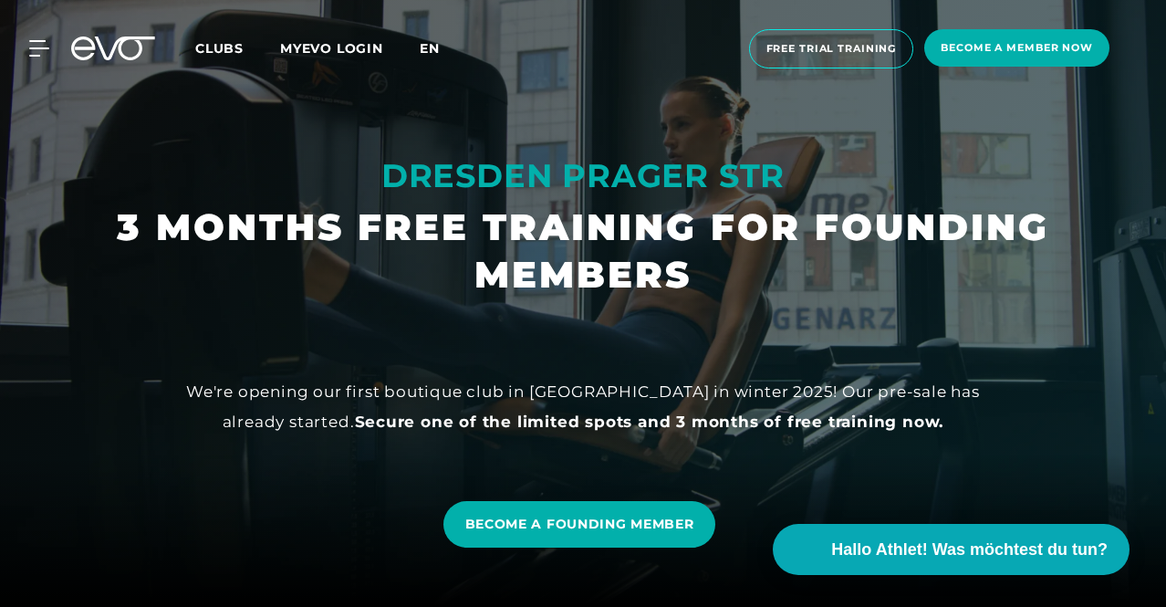
click at [440, 53] on font "en" at bounding box center [430, 48] width 20 height 16
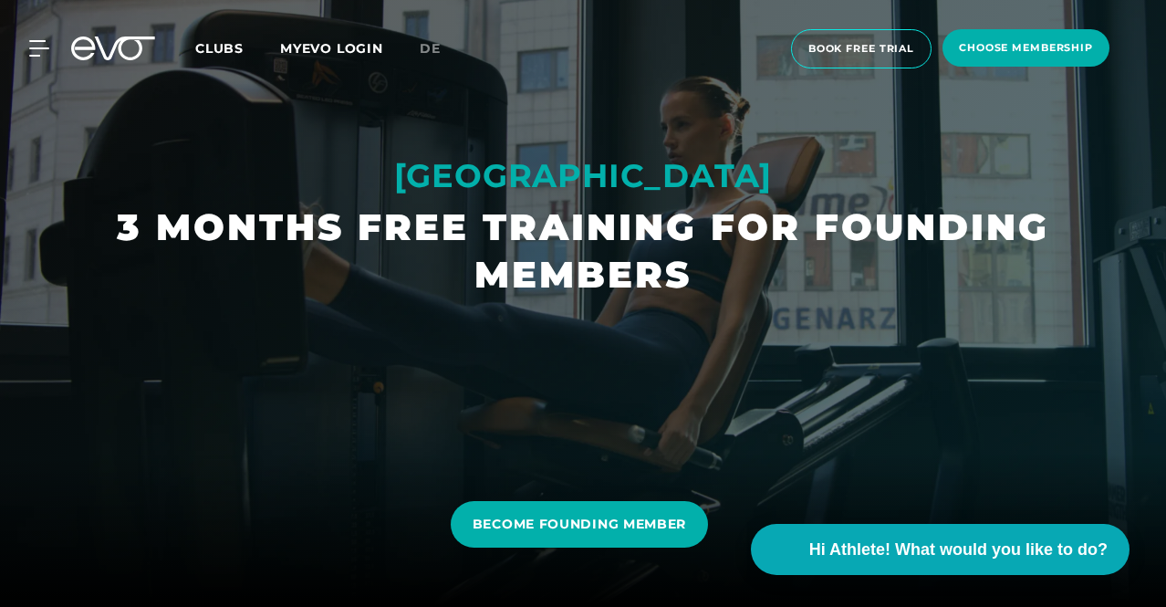
click at [416, 129] on div at bounding box center [583, 303] width 1166 height 607
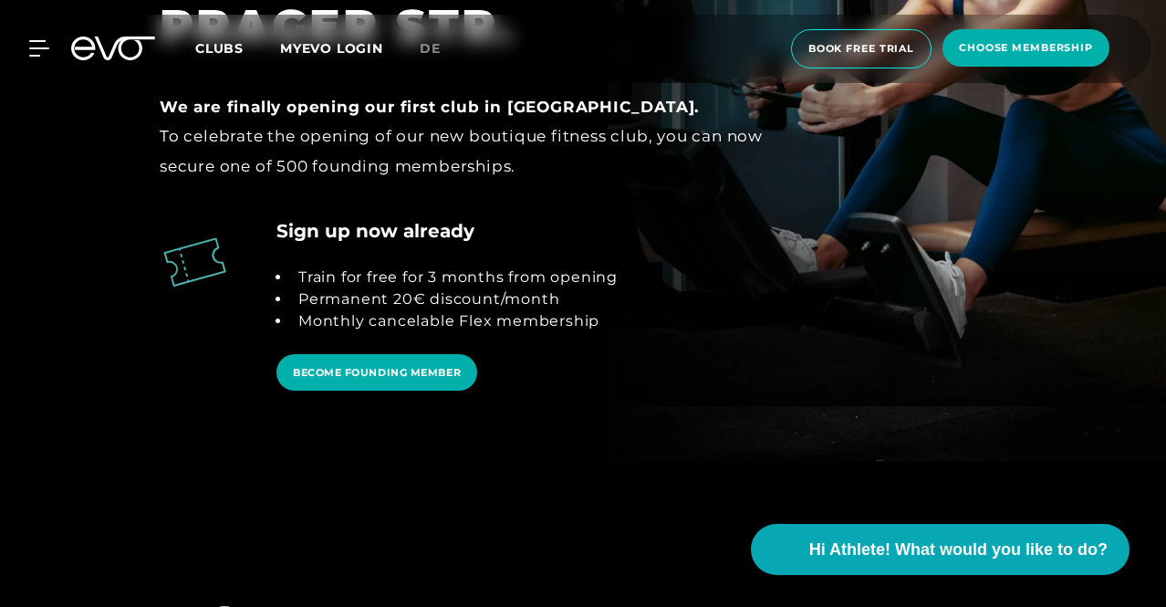
scroll to position [1734, 0]
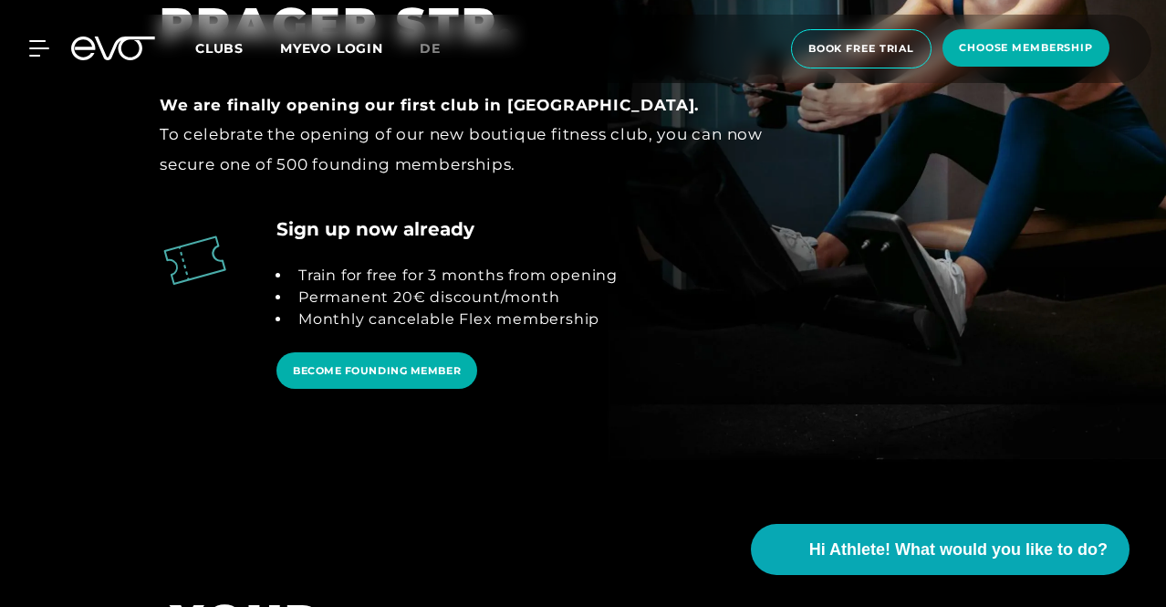
click at [334, 302] on font "Permanent 20€ discount/month" at bounding box center [428, 296] width 261 height 17
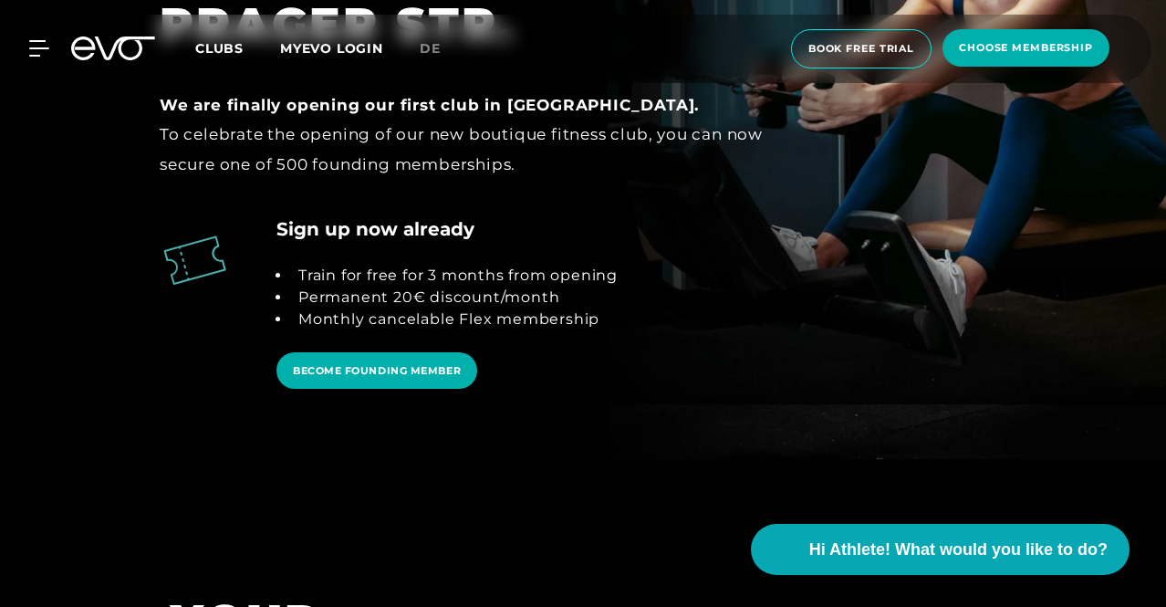
click at [317, 322] on font "Monthly cancelable Flex membership" at bounding box center [448, 318] width 301 height 17
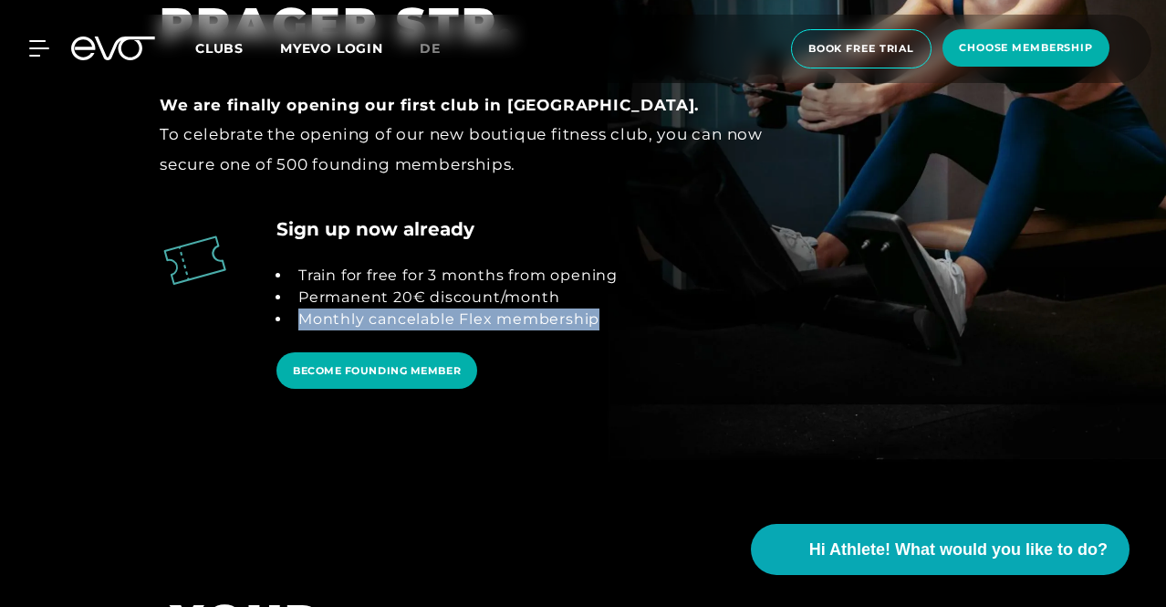
click at [317, 322] on font "Monthly cancelable Flex membership" at bounding box center [448, 318] width 301 height 17
click at [310, 324] on font "Monthly cancelable Flex membership" at bounding box center [448, 318] width 301 height 17
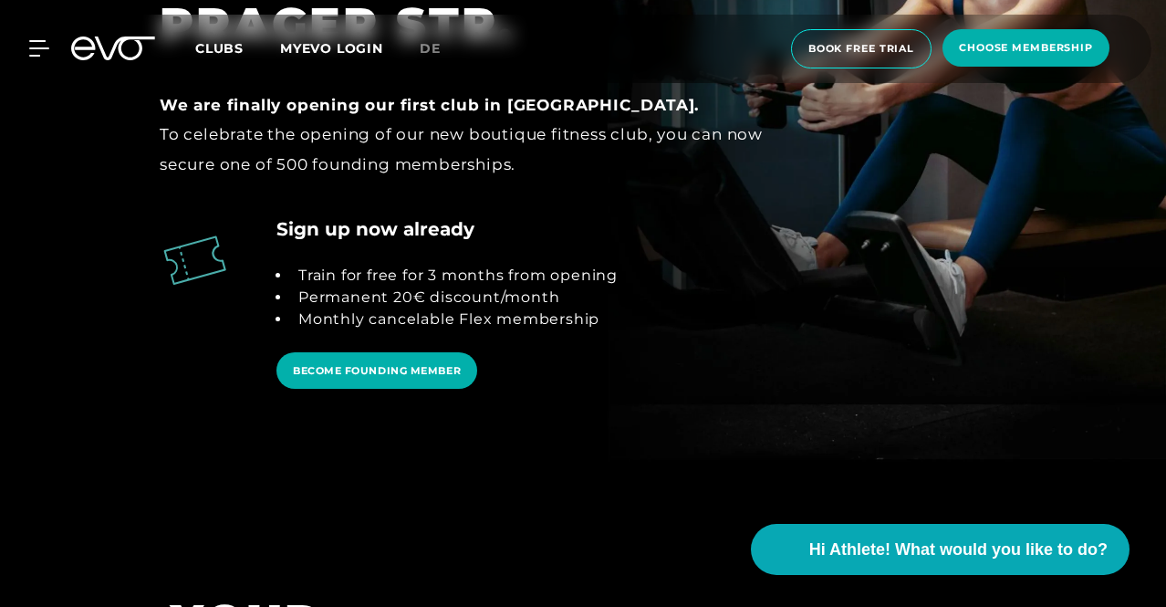
click at [168, 327] on div at bounding box center [389, 318] width 458 height 207
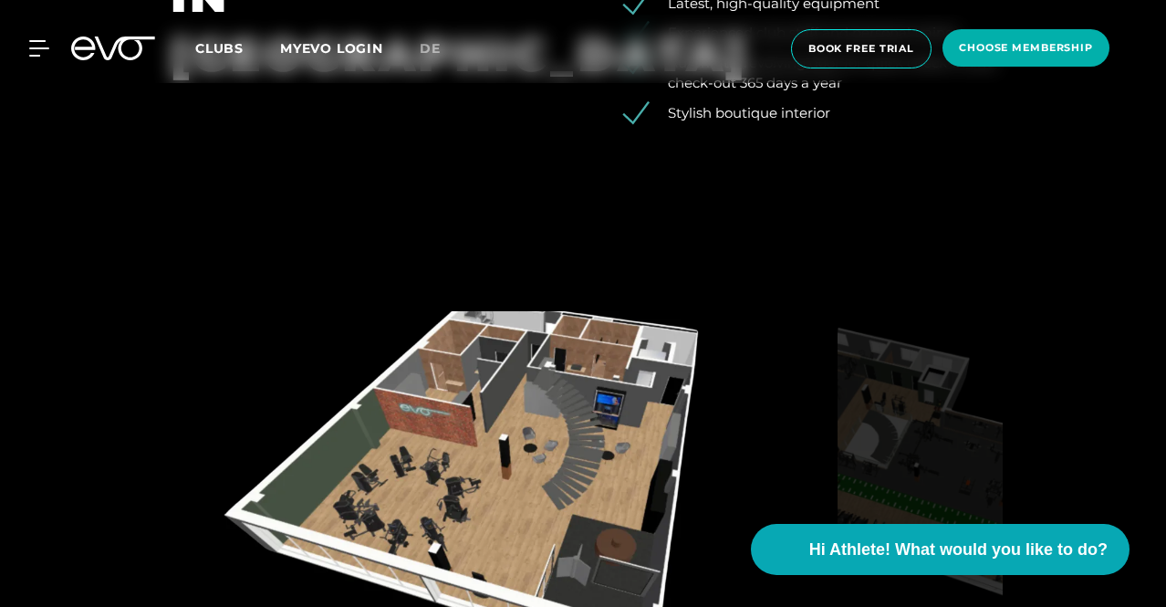
scroll to position [2646, 0]
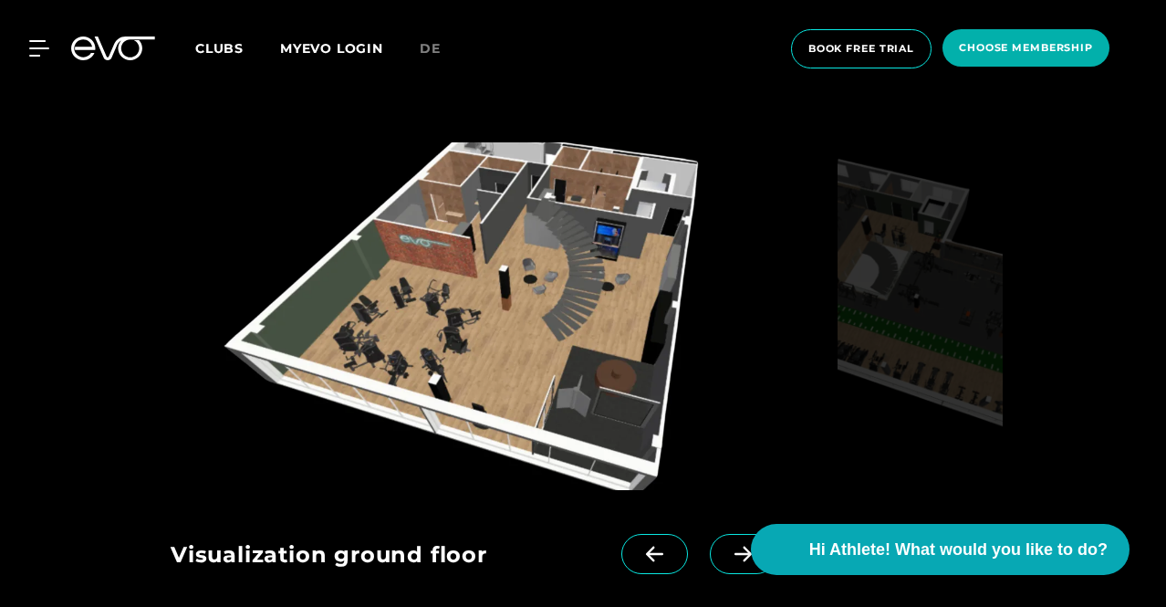
click at [623, 360] on img at bounding box center [501, 316] width 660 height 348
click at [856, 329] on img at bounding box center [920, 316] width 165 height 348
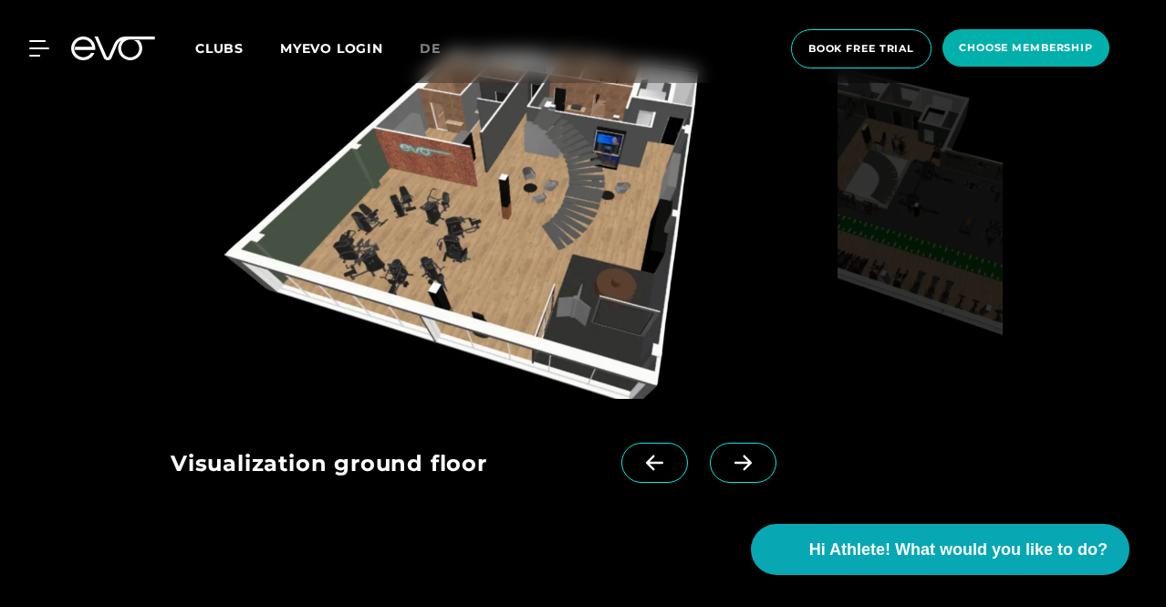
click at [721, 448] on span at bounding box center [743, 463] width 67 height 40
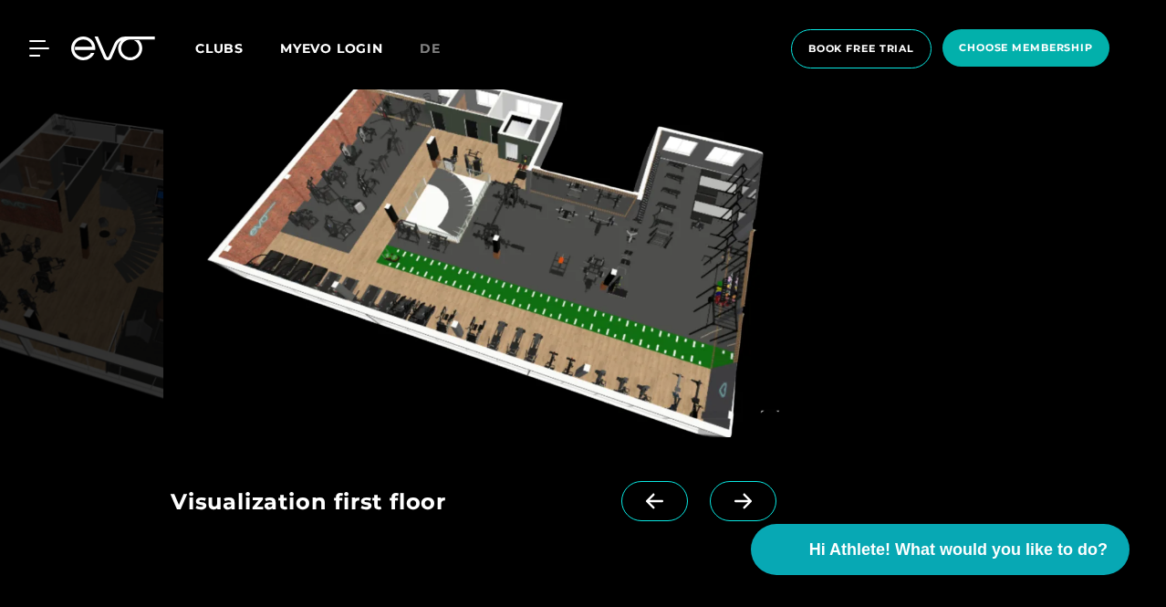
scroll to position [2646, 0]
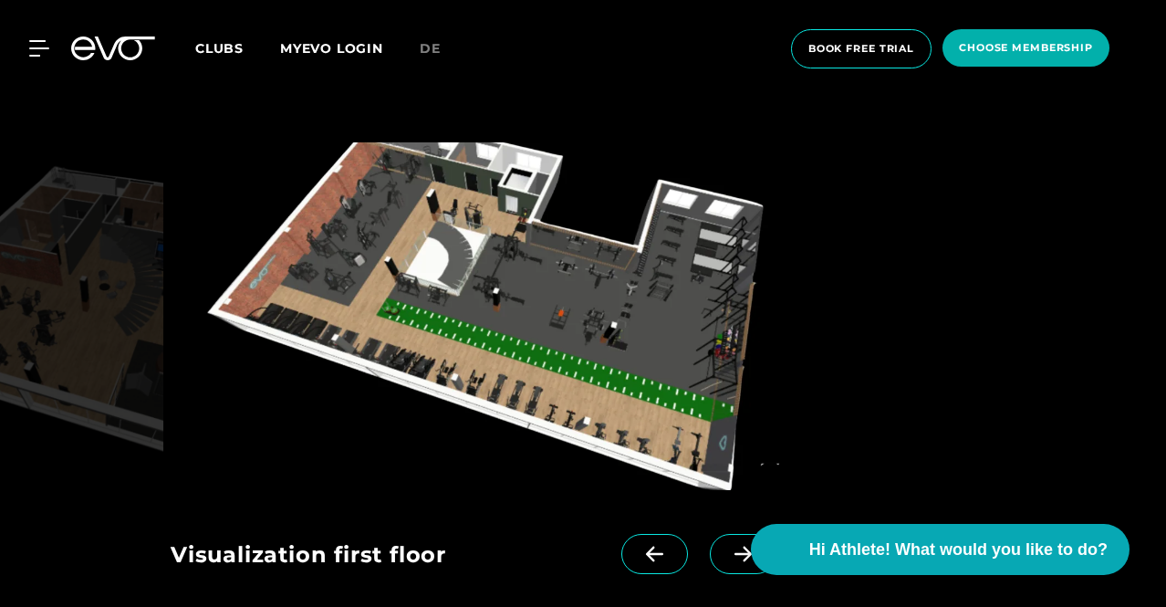
click at [631, 527] on div "Visualization ground floor Visualization first floor" at bounding box center [460, 548] width 578 height 117
click at [639, 537] on span at bounding box center [654, 554] width 67 height 40
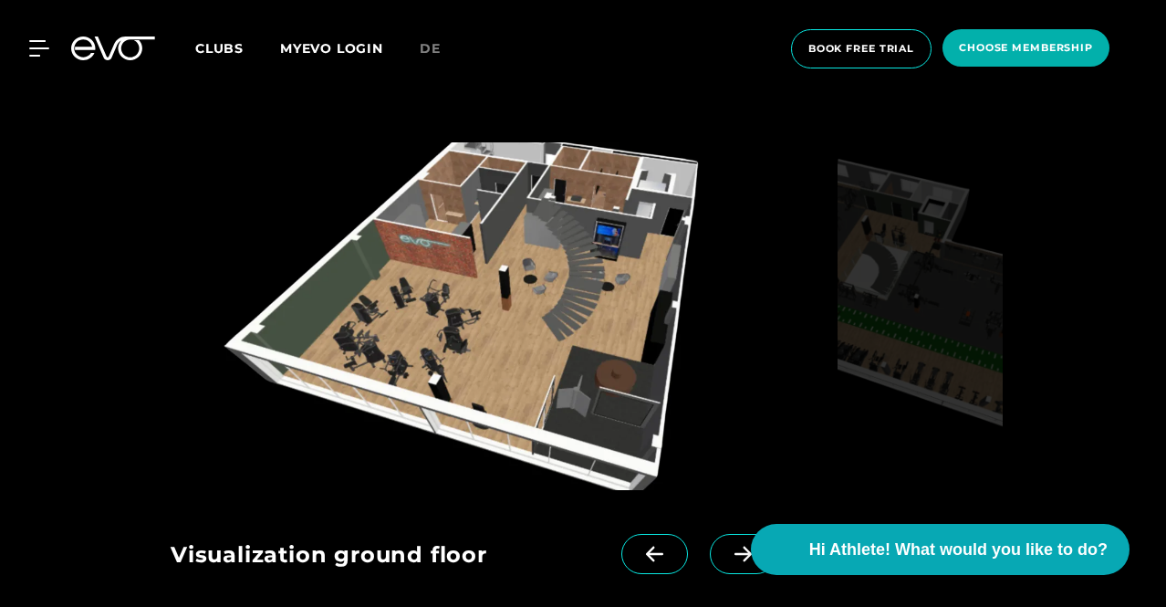
click at [515, 364] on img at bounding box center [501, 316] width 660 height 348
click at [538, 342] on img at bounding box center [501, 316] width 660 height 348
click at [738, 548] on icon at bounding box center [743, 554] width 32 height 16
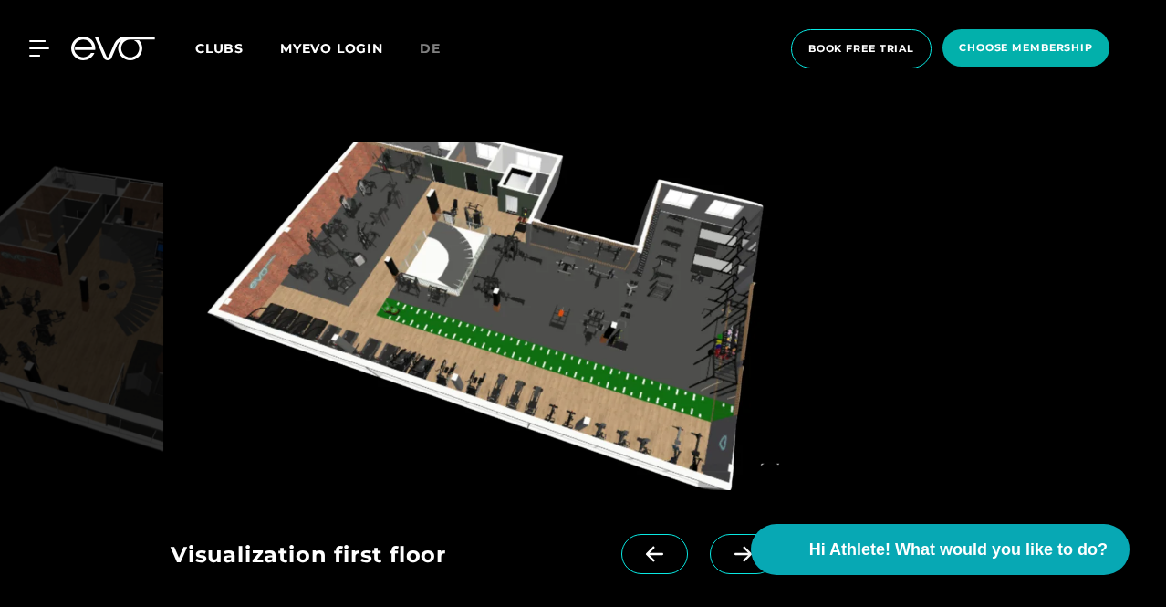
click at [669, 543] on span at bounding box center [654, 554] width 67 height 40
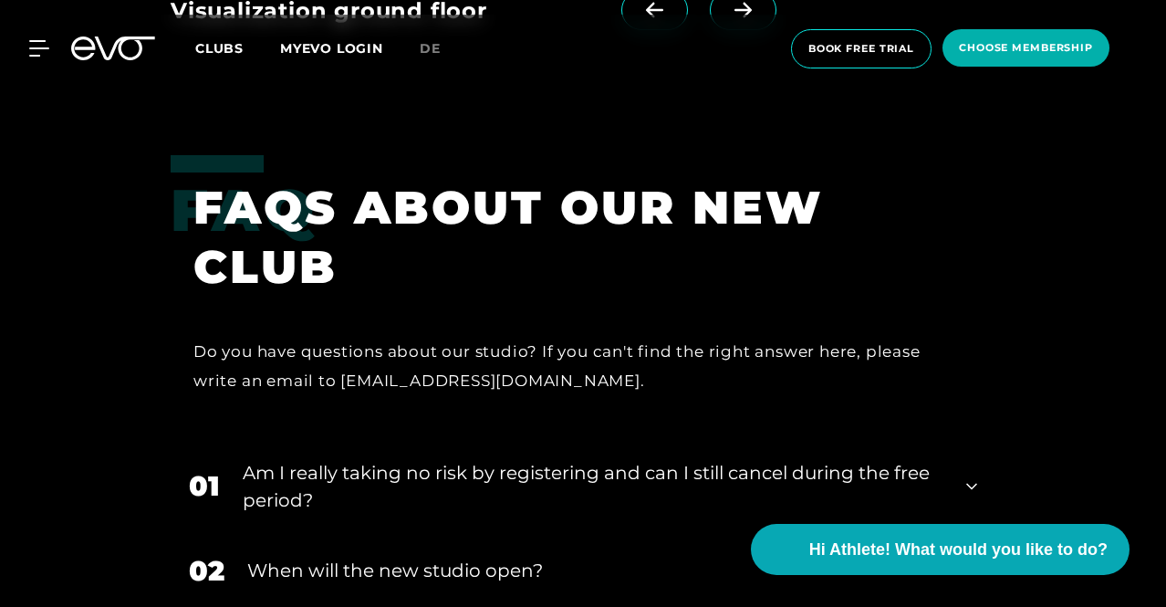
scroll to position [3285, 0]
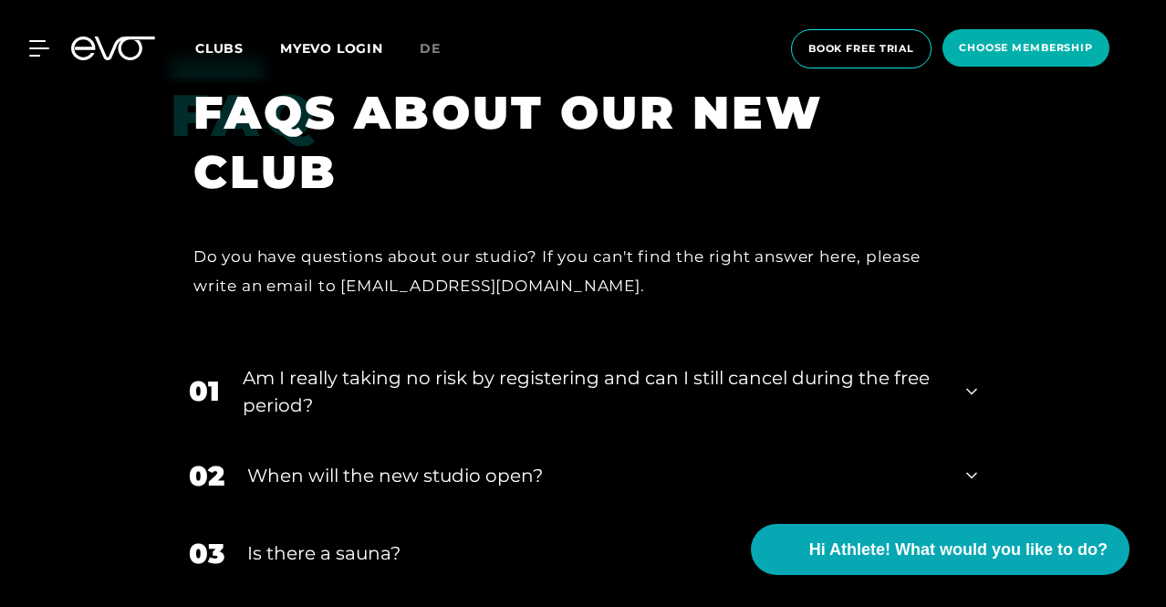
click at [402, 367] on font "Am I really taking no risk by registering and can I still cancel during the fre…" at bounding box center [586, 391] width 687 height 49
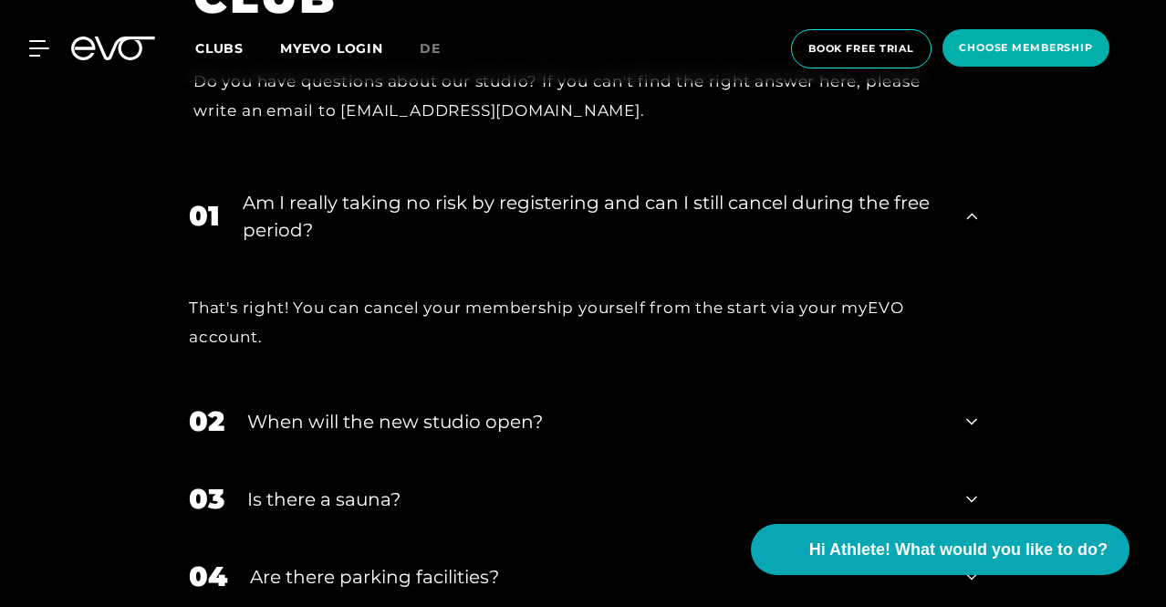
scroll to position [3468, 0]
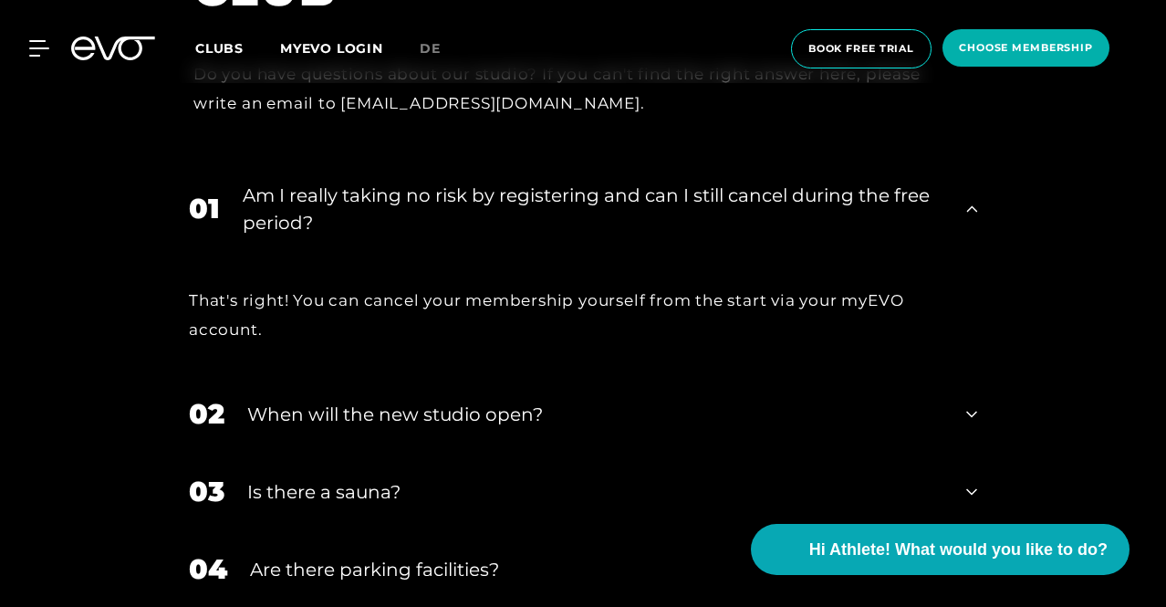
click at [397, 390] on div "02 When will the new studio open?" at bounding box center [583, 414] width 825 height 78
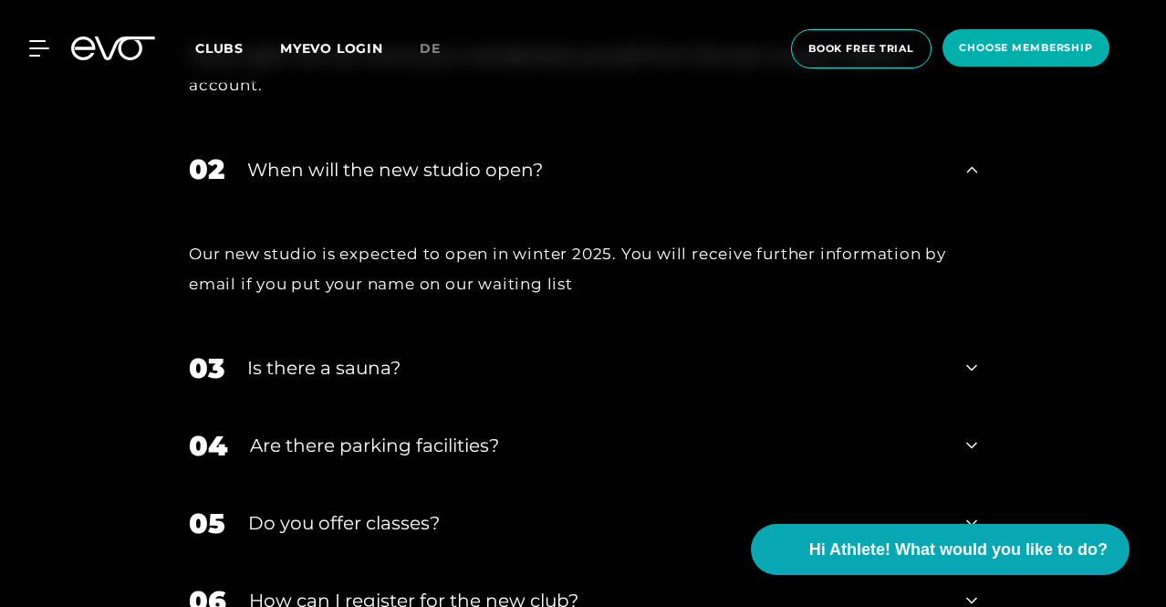
scroll to position [3741, 0]
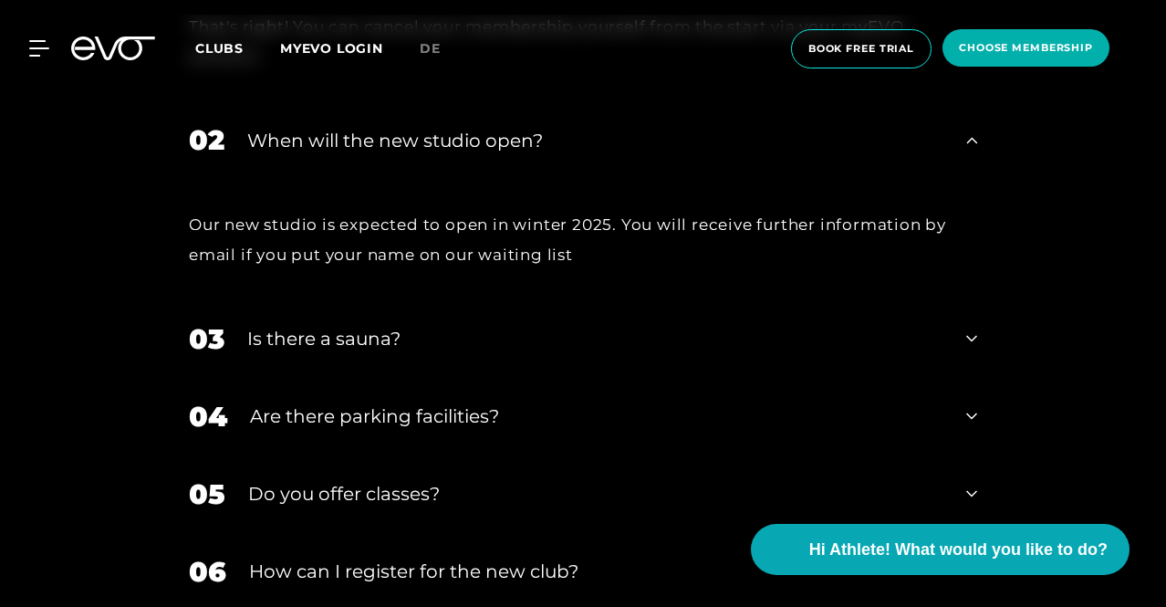
click at [394, 346] on font "Is there a sauna?" at bounding box center [323, 339] width 153 height 22
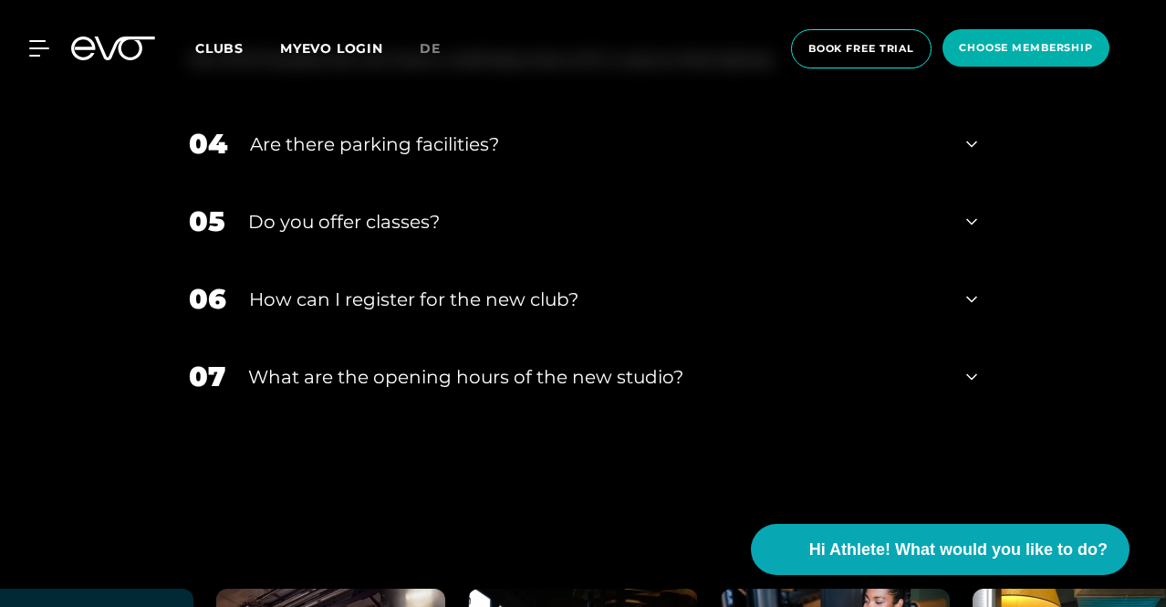
scroll to position [4106, 0]
click at [414, 224] on font "Do you offer classes?" at bounding box center [344, 221] width 192 height 22
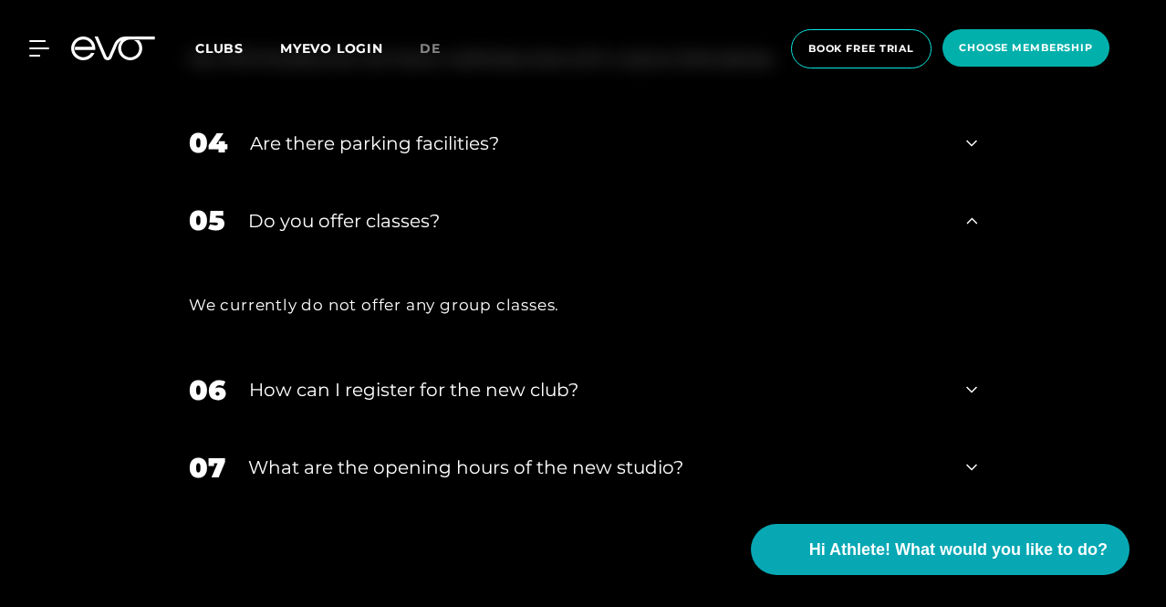
scroll to position [4198, 0]
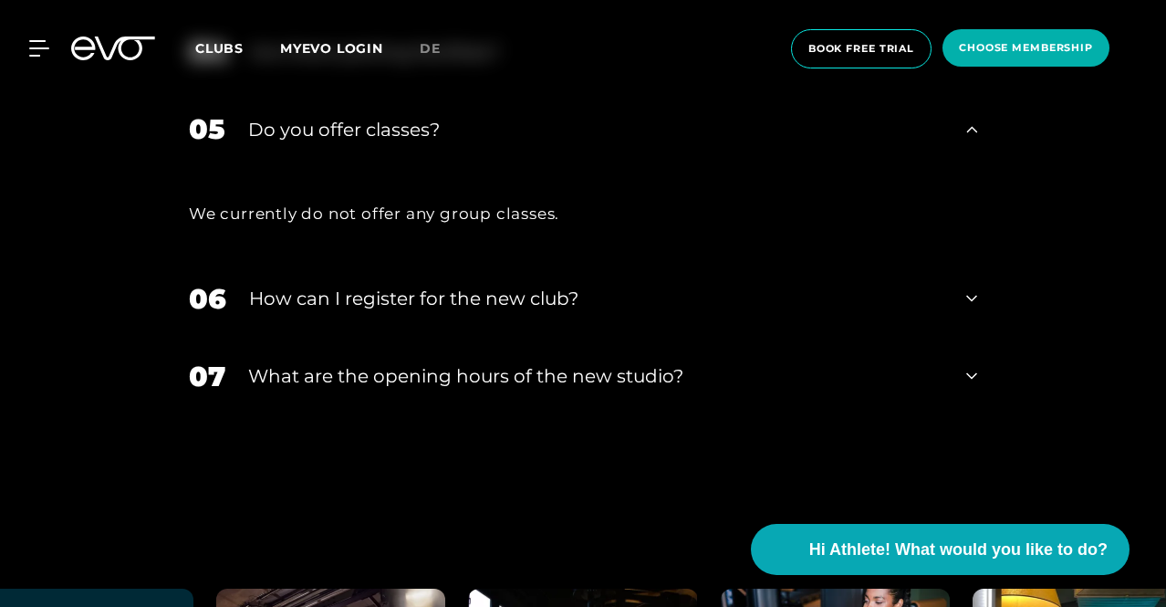
click at [423, 293] on font "How can I register for the new club?" at bounding box center [413, 298] width 329 height 22
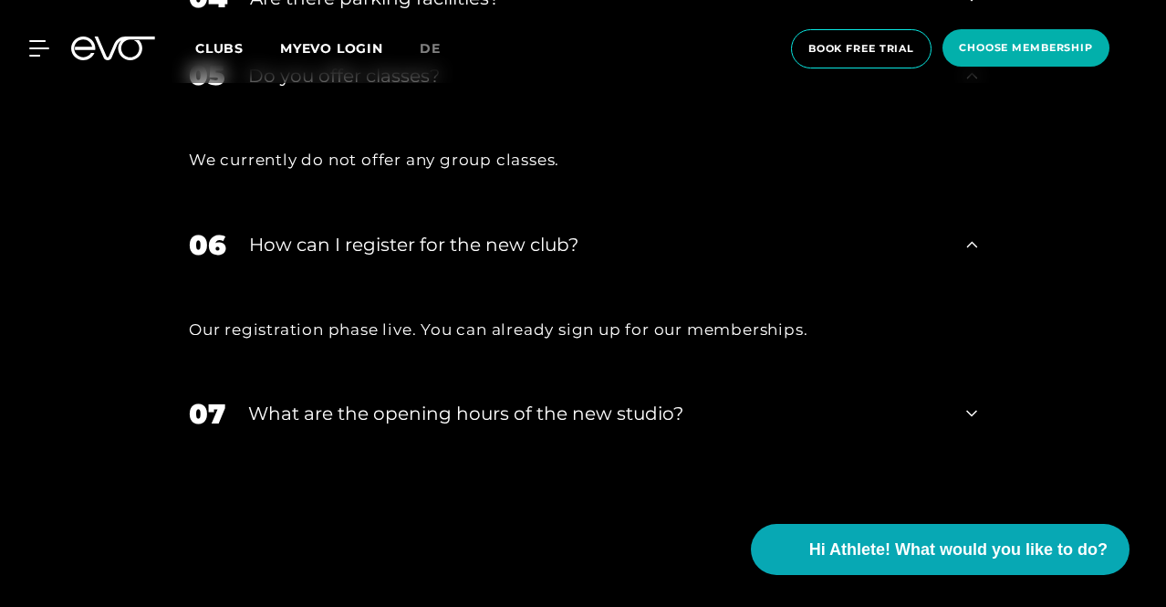
scroll to position [4289, 0]
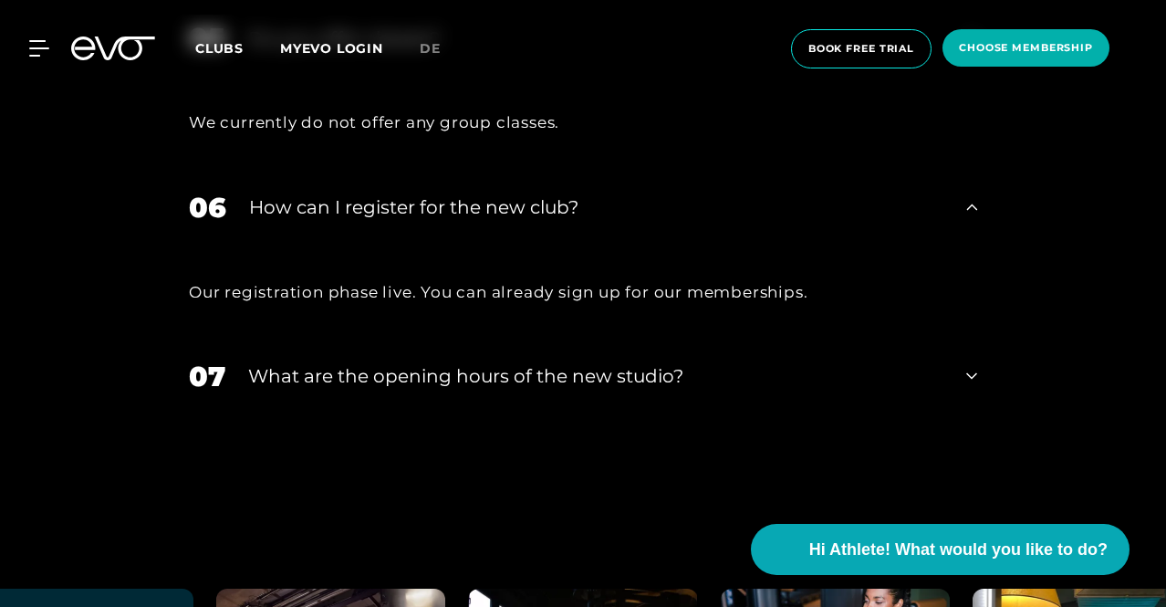
click at [333, 396] on div "07 What are the opening hours of the new studio?" at bounding box center [583, 377] width 825 height 78
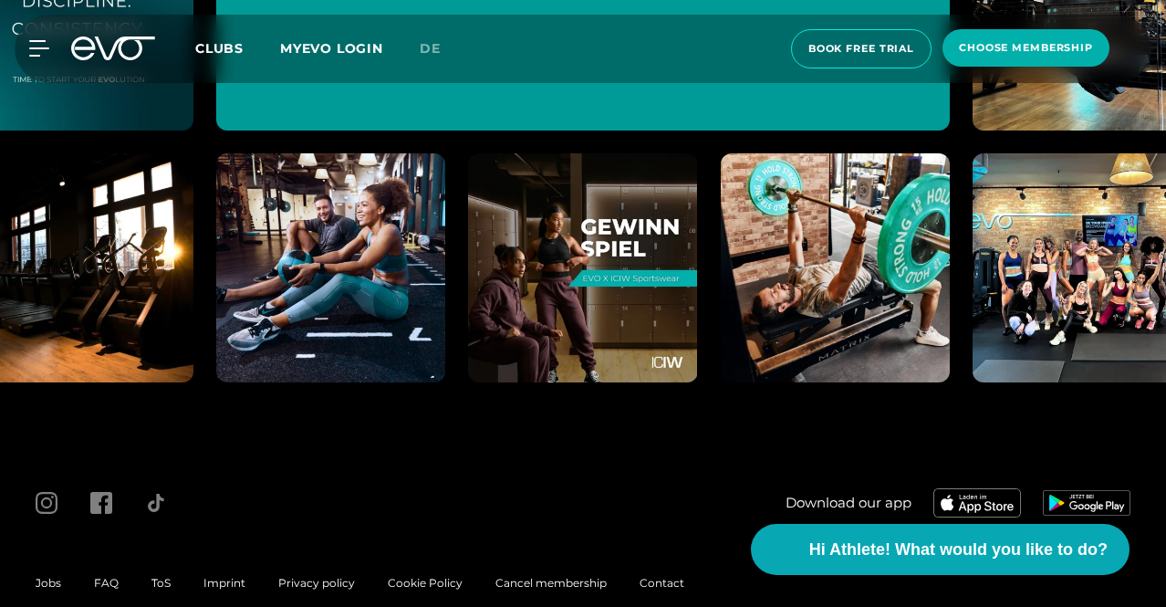
scroll to position [5604, 0]
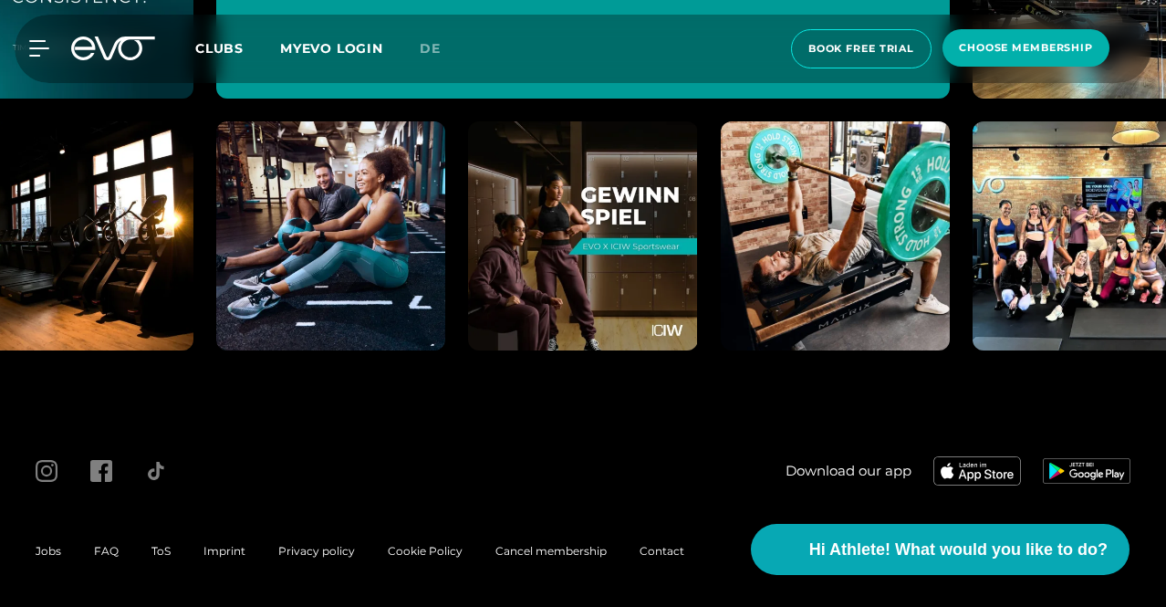
click at [1121, 306] on img at bounding box center [1087, 236] width 252 height 252
